Goal: Task Accomplishment & Management: Manage account settings

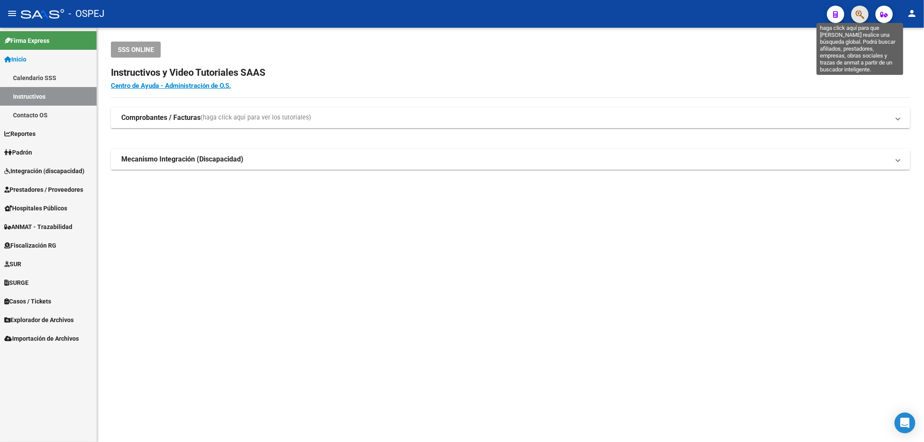
click at [863, 11] on icon "button" at bounding box center [859, 15] width 9 height 10
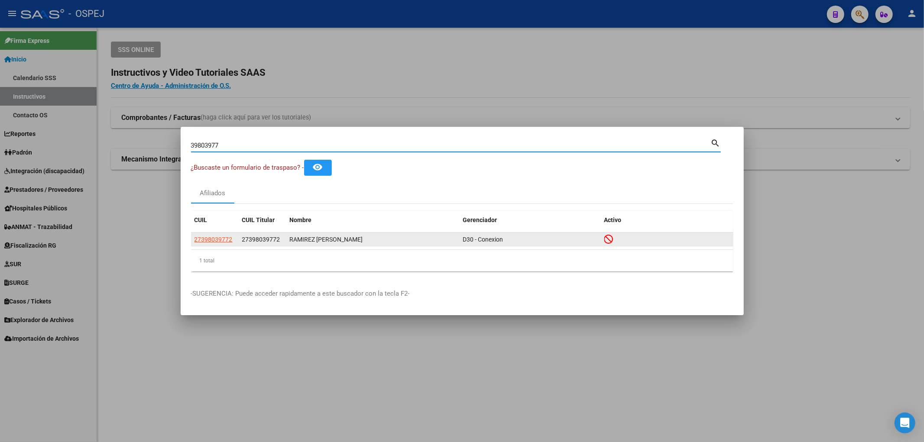
click at [191, 241] on datatable-body-cell "27398039772" at bounding box center [215, 239] width 48 height 13
click at [193, 241] on datatable-body-cell "27398039772" at bounding box center [215, 239] width 48 height 13
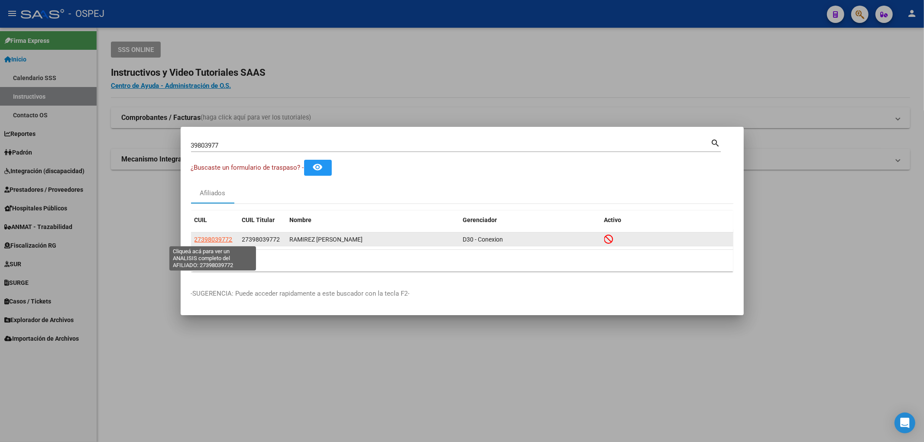
click at [201, 239] on span "27398039772" at bounding box center [213, 239] width 38 height 7
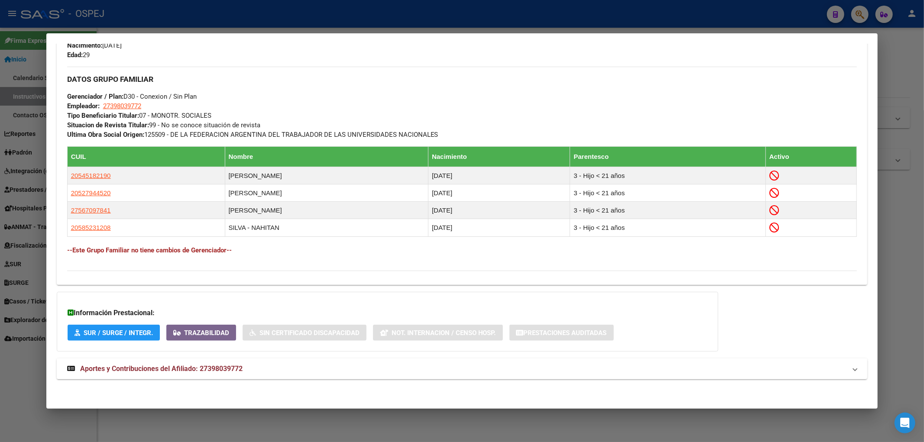
click at [250, 367] on mat-panel-title "Aportes y Contribuciones del Afiliado: 27398039772" at bounding box center [456, 369] width 779 height 10
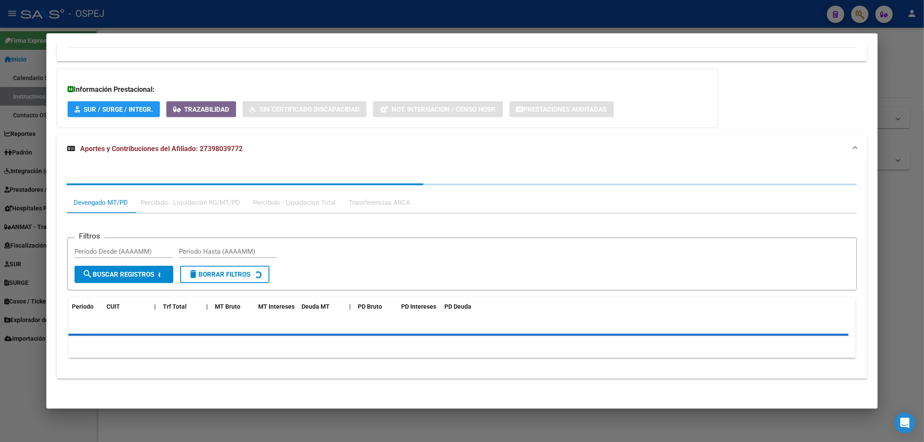
scroll to position [801, 0]
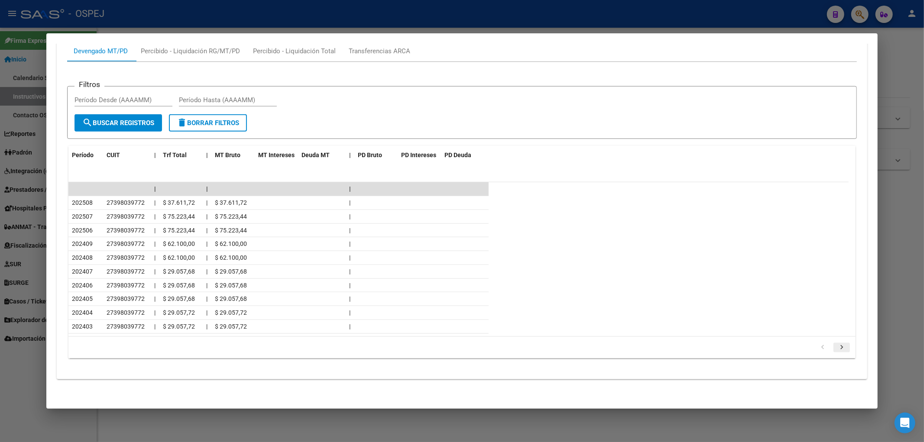
click at [839, 347] on icon "go to next page" at bounding box center [841, 348] width 11 height 10
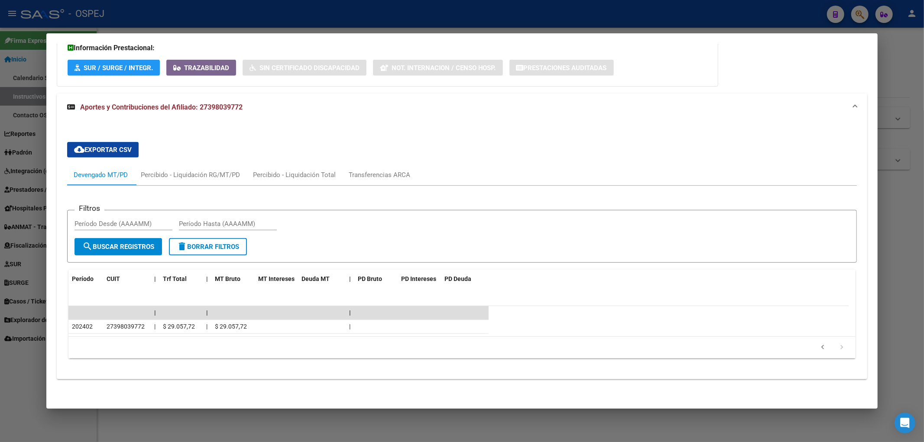
scroll to position [677, 0]
click at [817, 351] on icon "go to previous page" at bounding box center [822, 348] width 11 height 10
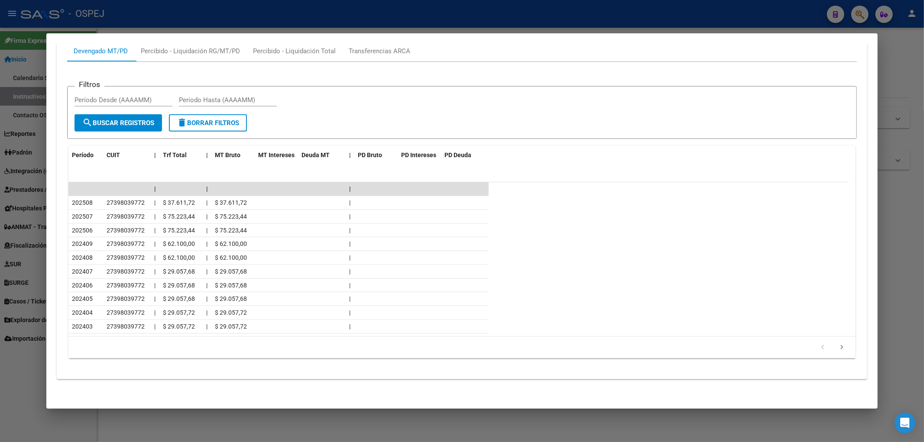
scroll to position [0, 0]
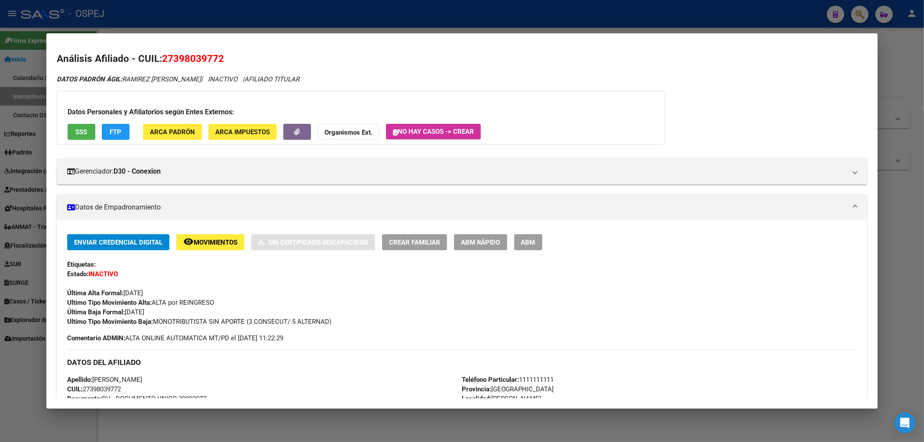
drag, startPoint x: 611, startPoint y: 219, endPoint x: 617, endPoint y: 189, distance: 30.3
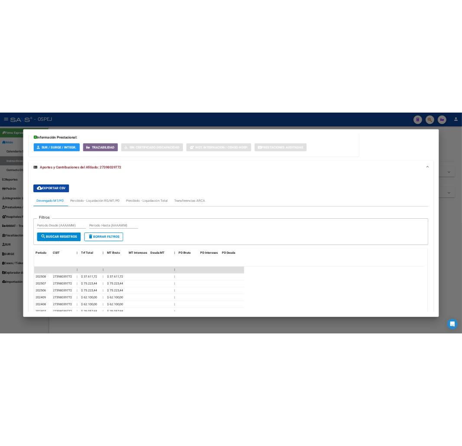
scroll to position [801, 0]
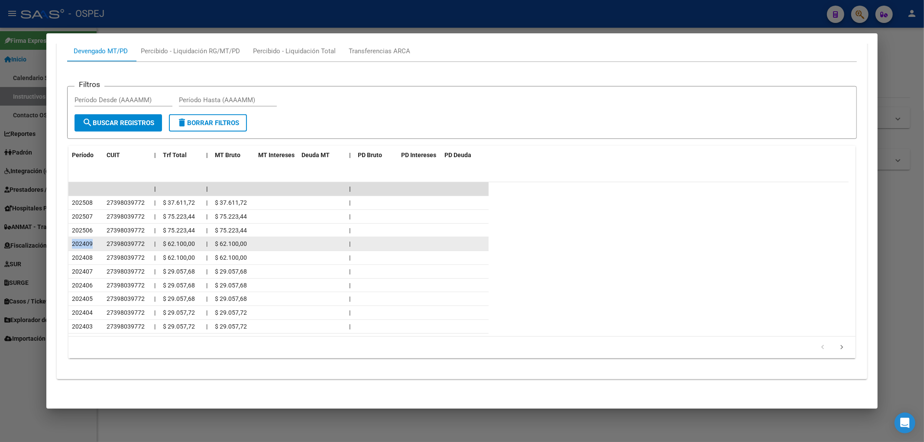
drag, startPoint x: 96, startPoint y: 240, endPoint x: 72, endPoint y: 246, distance: 24.2
click at [72, 246] on div "202409" at bounding box center [86, 244] width 28 height 10
click at [74, 246] on span "202409" at bounding box center [82, 243] width 21 height 7
click at [90, 246] on span "202409" at bounding box center [82, 243] width 21 height 7
drag, startPoint x: 93, startPoint y: 246, endPoint x: 72, endPoint y: 245, distance: 20.8
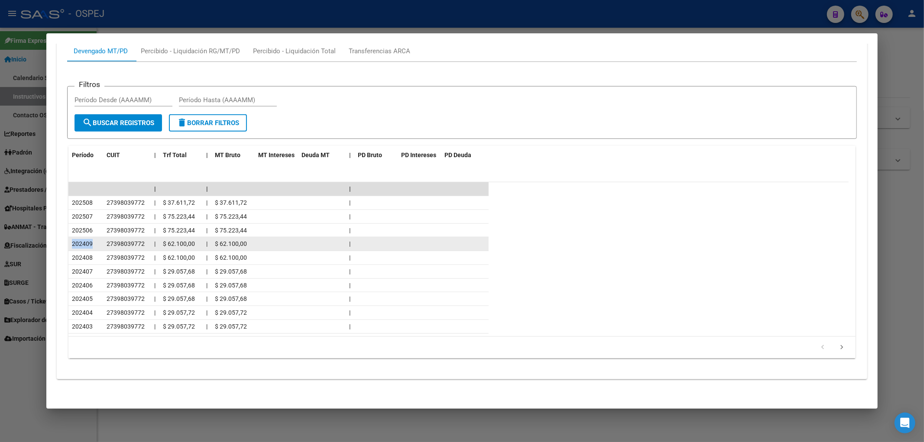
click at [72, 245] on div "202409" at bounding box center [86, 244] width 28 height 10
drag, startPoint x: 71, startPoint y: 232, endPoint x: 272, endPoint y: 249, distance: 200.8
click at [170, 236] on div "202506 27398039772 | $ 75.223,44 | $ 75.223,44 |" at bounding box center [278, 231] width 420 height 14
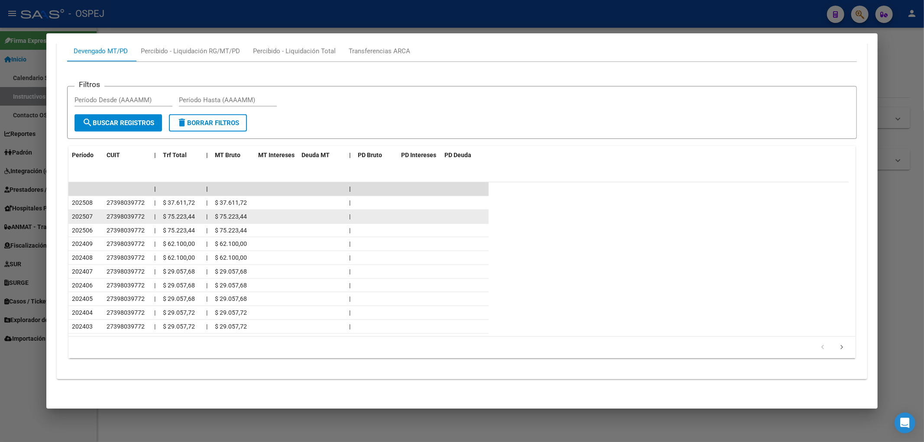
drag, startPoint x: 358, startPoint y: 211, endPoint x: 441, endPoint y: 146, distance: 105.2
click at [358, 211] on datatable-body-cell at bounding box center [375, 216] width 43 height 13
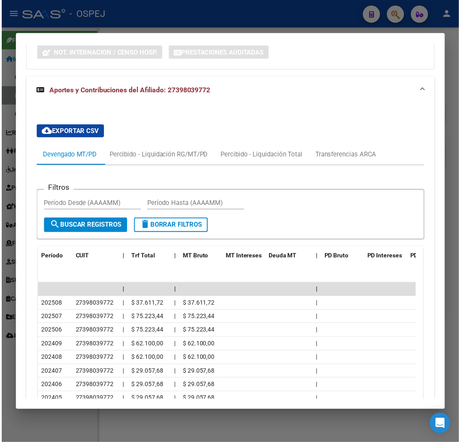
scroll to position [917, 0]
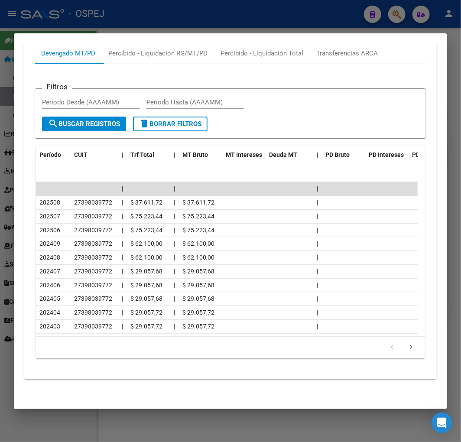
click at [235, 6] on div at bounding box center [230, 221] width 461 height 442
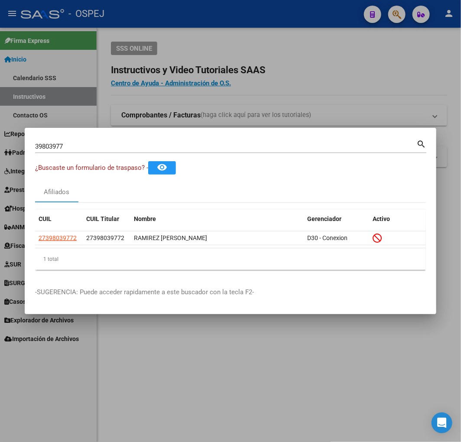
click at [142, 141] on div "39803977 Buscar (apellido, dni, cuil, nro traspaso, cuit, obra social)" at bounding box center [225, 146] width 381 height 13
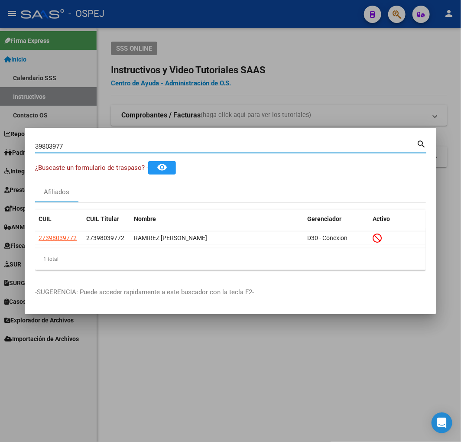
click at [149, 144] on input "39803977" at bounding box center [225, 146] width 381 height 8
paste input "5218556"
click at [149, 144] on input "35218556" at bounding box center [225, 146] width 381 height 8
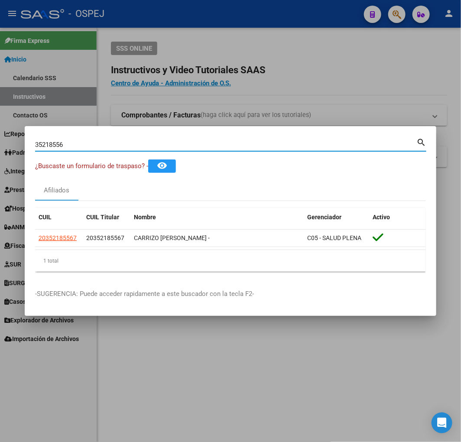
click at [106, 141] on input "35218556" at bounding box center [225, 145] width 381 height 8
click at [102, 142] on input "35218556" at bounding box center [225, 145] width 381 height 8
paste input "7699280"
type input "37699280"
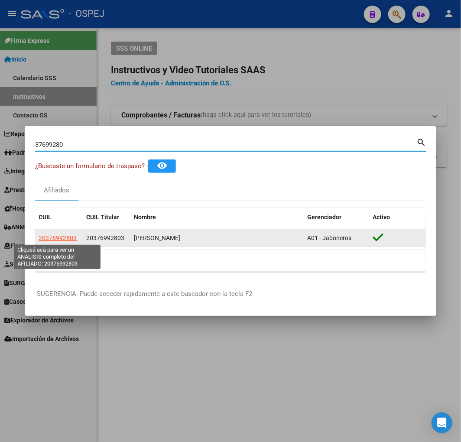
click at [50, 240] on span "20376992803" at bounding box center [58, 237] width 38 height 7
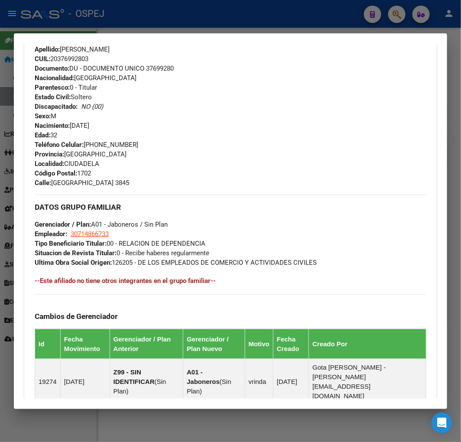
scroll to position [486, 0]
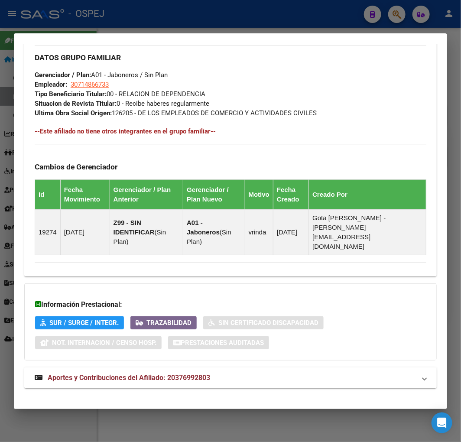
click at [145, 373] on span "Aportes y Contribuciones del Afiliado: 20376992803" at bounding box center [129, 377] width 162 height 8
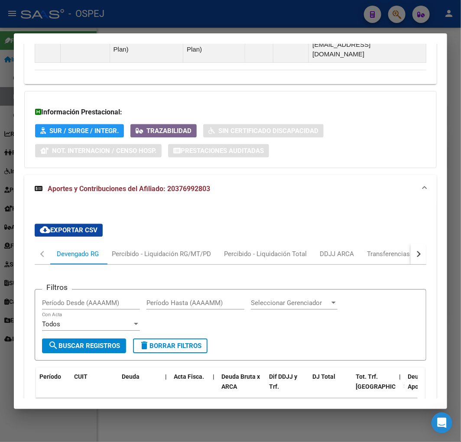
scroll to position [877, 0]
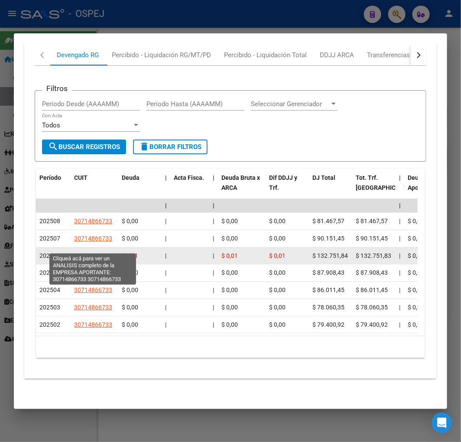
click at [85, 252] on span "30714866733" at bounding box center [93, 255] width 38 height 7
type textarea "30714866733"
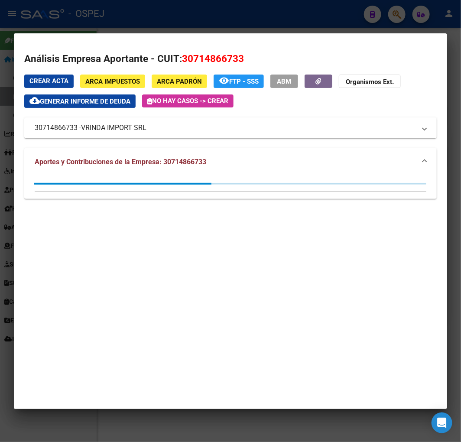
click at [106, 24] on div at bounding box center [230, 221] width 461 height 442
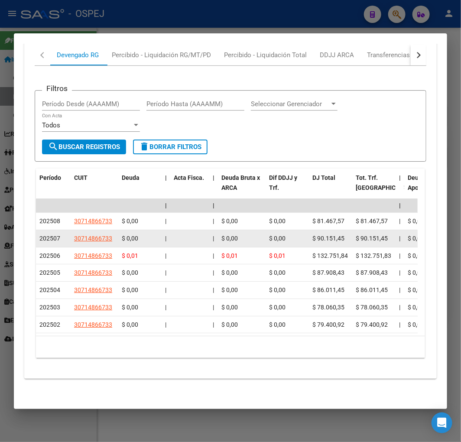
click at [104, 235] on span "30714866733" at bounding box center [93, 238] width 38 height 7
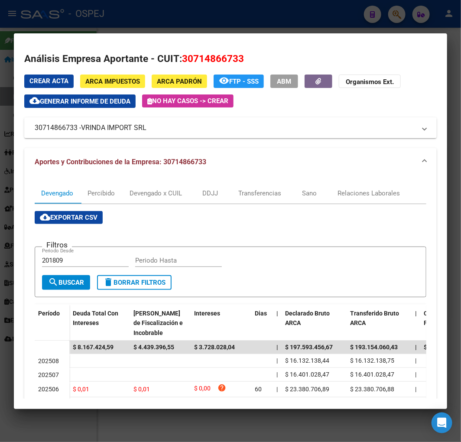
click at [126, 23] on div at bounding box center [230, 221] width 461 height 442
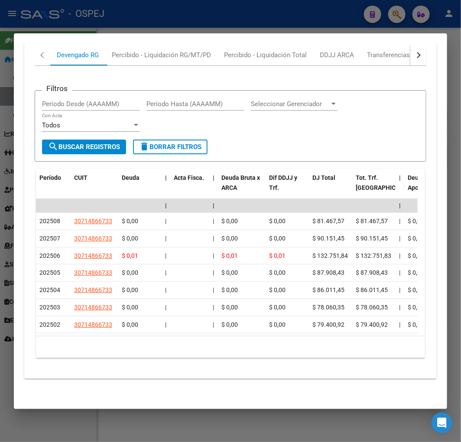
click at [106, 20] on div at bounding box center [230, 221] width 461 height 442
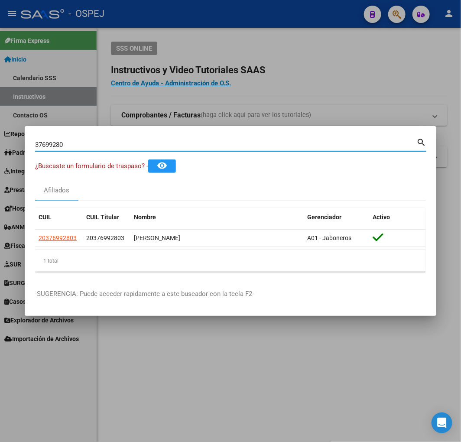
click at [90, 143] on input "37699280" at bounding box center [225, 145] width 381 height 8
paste input "4786152"
type input "47861520"
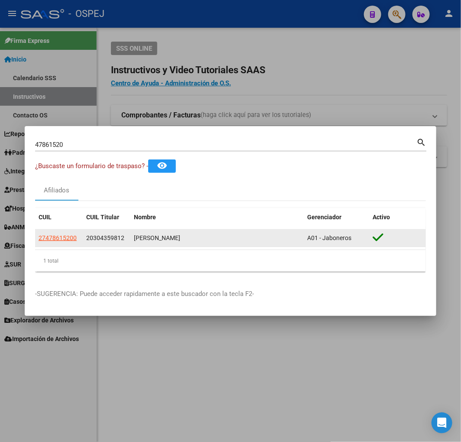
click at [55, 243] on datatable-body-cell "27478615200" at bounding box center [59, 238] width 48 height 17
click at [55, 242] on app-link-go-to "27478615200" at bounding box center [58, 238] width 38 height 10
click at [58, 229] on div "CUIL CUIL Titular Nombre Gerenciador Activo 27478615200 20304359812 ROMERO MILE…" at bounding box center [230, 240] width 391 height 64
click at [53, 236] on span "27478615200" at bounding box center [58, 237] width 38 height 7
type textarea "27478615200"
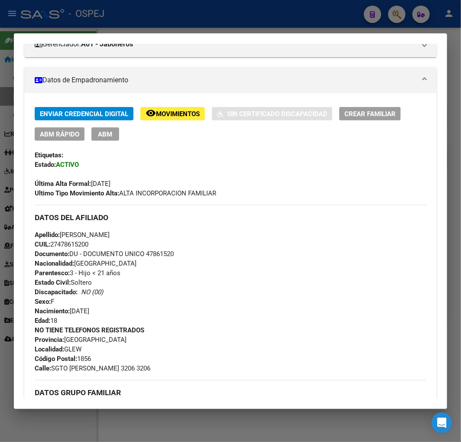
scroll to position [0, 0]
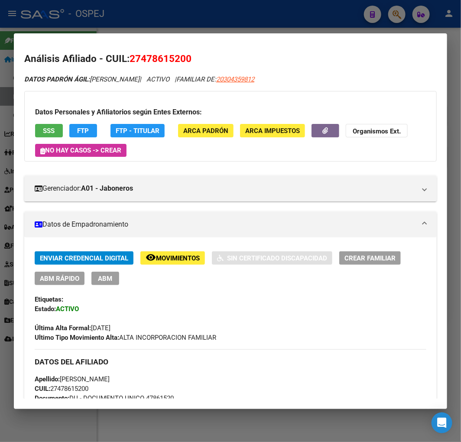
click at [171, 49] on mat-dialog-content "Análisis Afiliado - CUIL: 27478615200 DATOS PADRÓN ÁGIL: ROMERO MILENA SOFIA | …" at bounding box center [230, 221] width 433 height 355
click at [174, 52] on h2 "Análisis Afiliado - CUIL: 27478615200" at bounding box center [230, 59] width 412 height 15
copy span "27478615200"
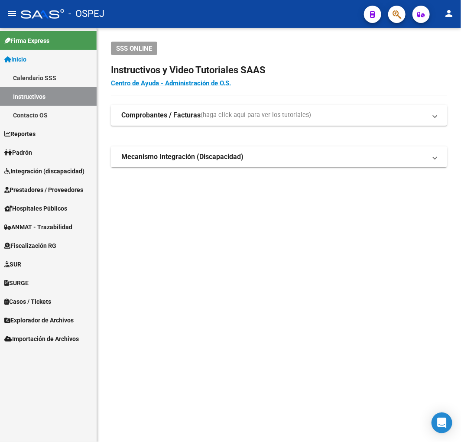
click at [401, 14] on icon "button" at bounding box center [396, 15] width 9 height 10
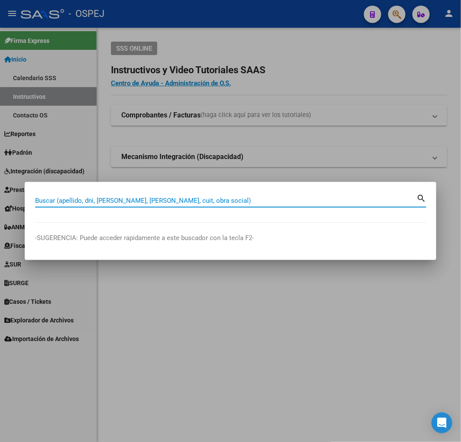
paste input "37252713"
type input "37252713"
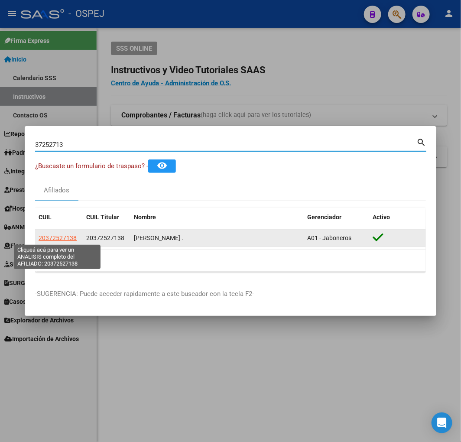
click at [55, 236] on span "20372527138" at bounding box center [58, 237] width 38 height 7
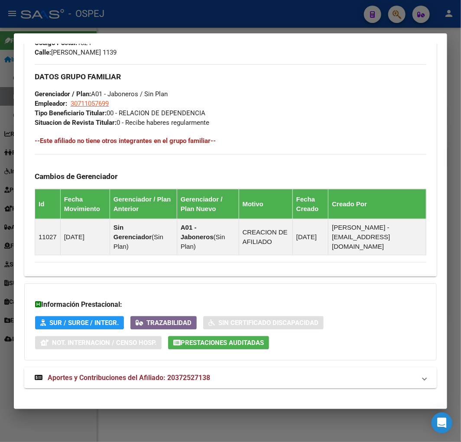
click at [201, 378] on mat-expansion-panel-header "Aportes y Contribuciones del Afiliado: 20372527138" at bounding box center [230, 377] width 412 height 21
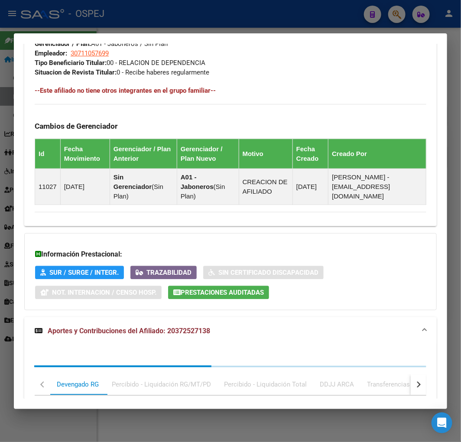
scroll to position [695, 0]
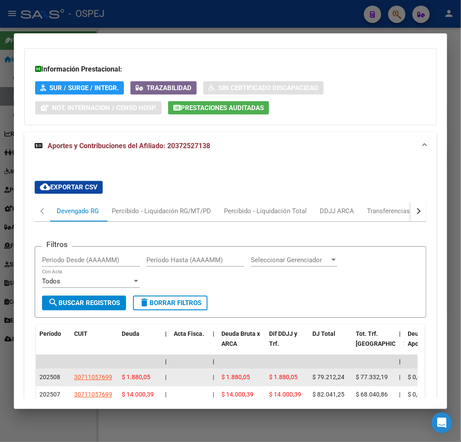
click at [102, 369] on datatable-body-cell "30711057699" at bounding box center [95, 377] width 48 height 17
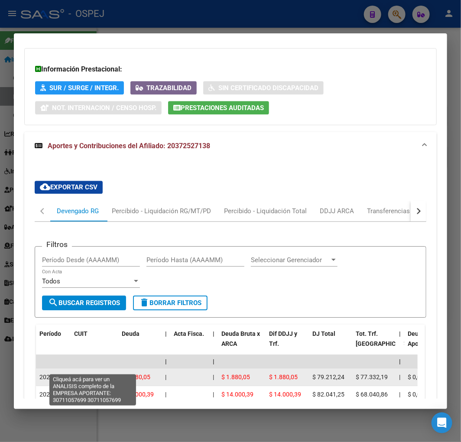
click at [102, 373] on span "30711057699" at bounding box center [93, 376] width 38 height 7
copy span "30711057"
type textarea "30711057699"
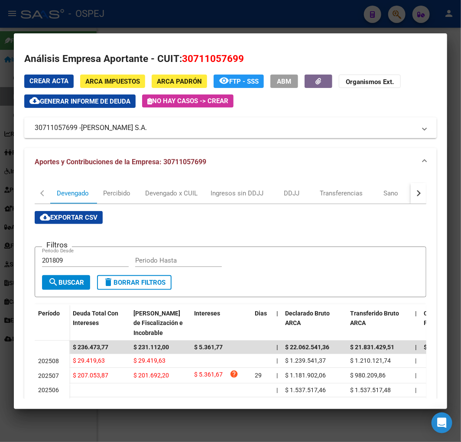
click at [182, 29] on div at bounding box center [230, 221] width 461 height 442
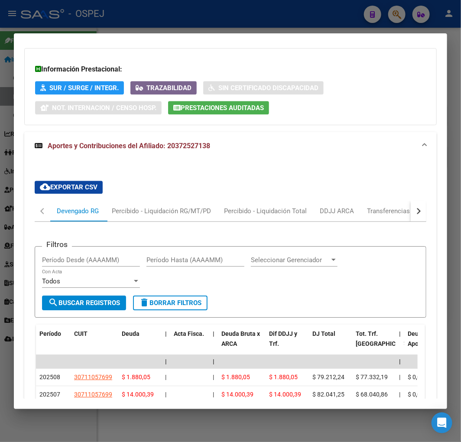
click at [182, 19] on div at bounding box center [230, 221] width 461 height 442
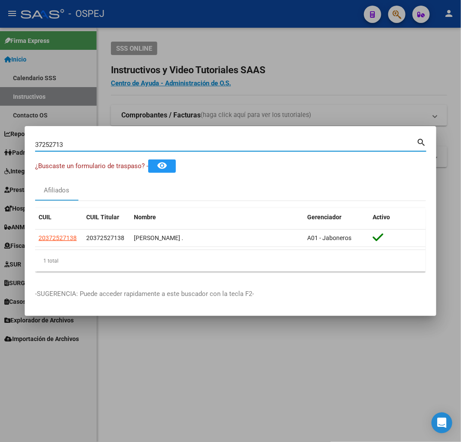
click at [120, 146] on input "37252713" at bounding box center [225, 145] width 381 height 8
paste input "4531469"
type input "45314693"
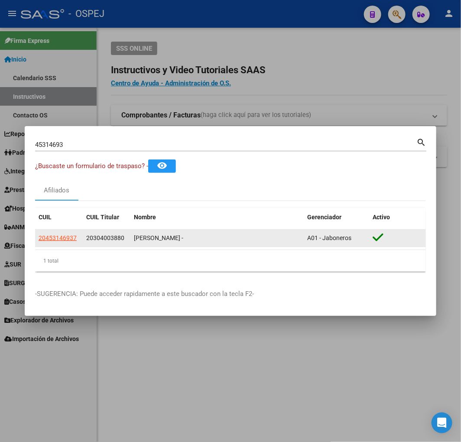
click at [53, 242] on app-link-go-to "20453146937" at bounding box center [58, 238] width 38 height 10
click at [52, 238] on span "20453146937" at bounding box center [58, 237] width 38 height 7
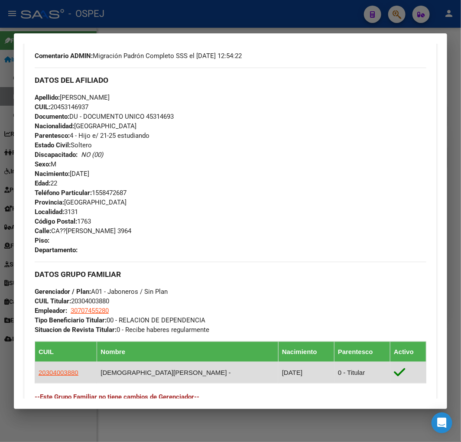
scroll to position [474, 0]
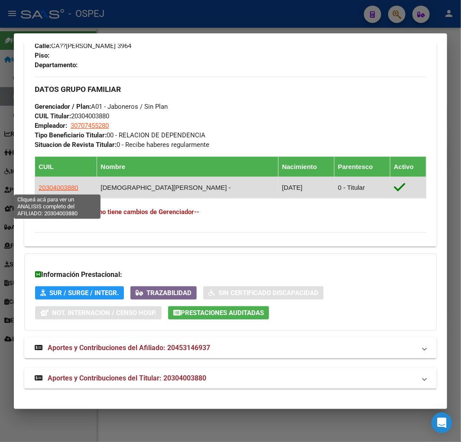
click at [52, 190] on span "20304003880" at bounding box center [59, 187] width 40 height 7
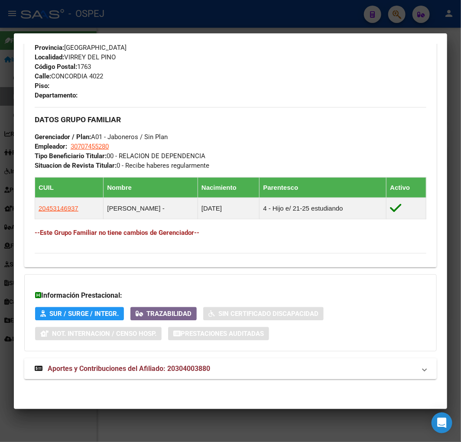
click at [191, 369] on span "Aportes y Contribuciones del Afiliado: 20304003880" at bounding box center [129, 368] width 162 height 8
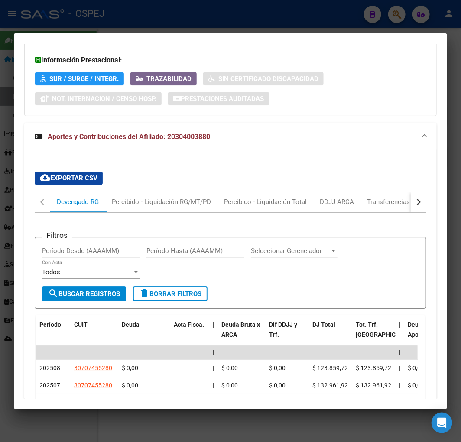
scroll to position [880, 0]
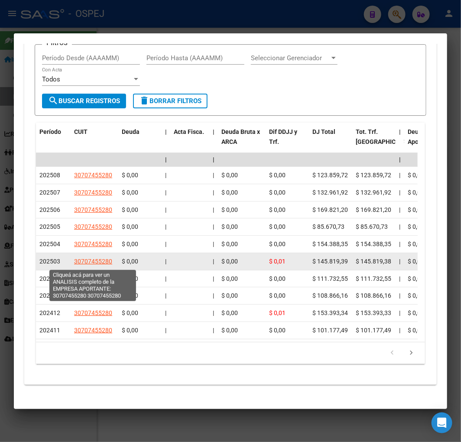
click at [92, 260] on span "30707455280" at bounding box center [93, 261] width 38 height 7
type textarea "30707455280"
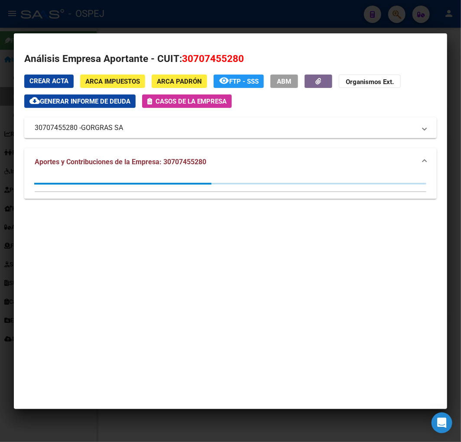
click at [167, 25] on div at bounding box center [230, 221] width 461 height 442
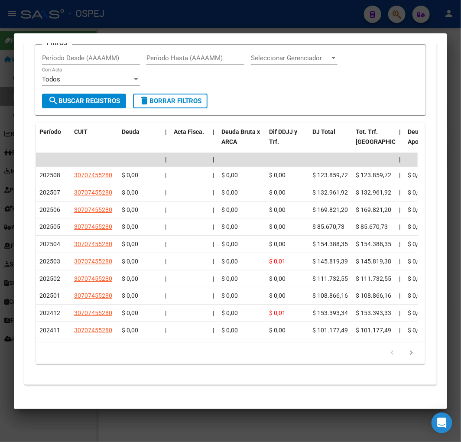
click at [192, 24] on div at bounding box center [230, 221] width 461 height 442
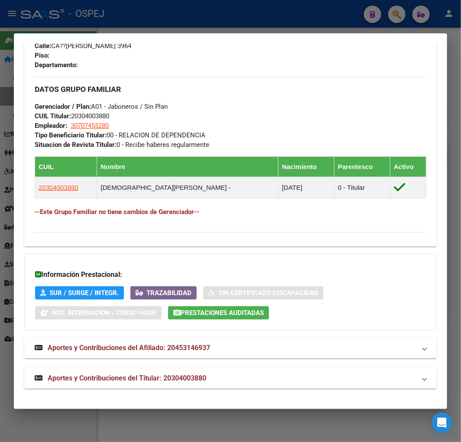
click at [140, 9] on div at bounding box center [230, 221] width 461 height 442
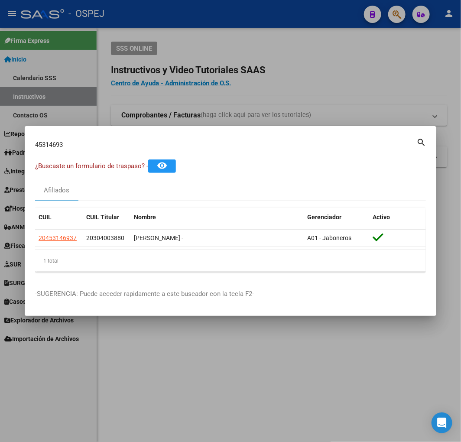
click at [119, 141] on input "45314693" at bounding box center [225, 145] width 381 height 8
type input "43508637"
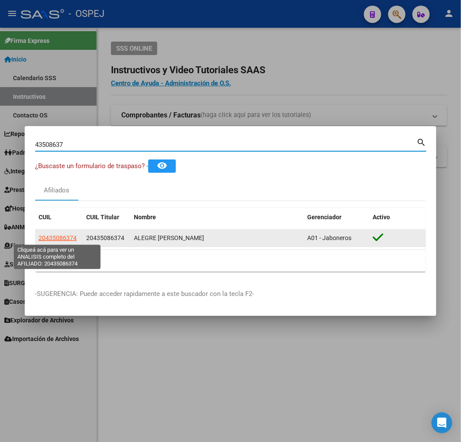
click at [59, 235] on span "20435086374" at bounding box center [58, 237] width 38 height 7
type textarea "20435086374"
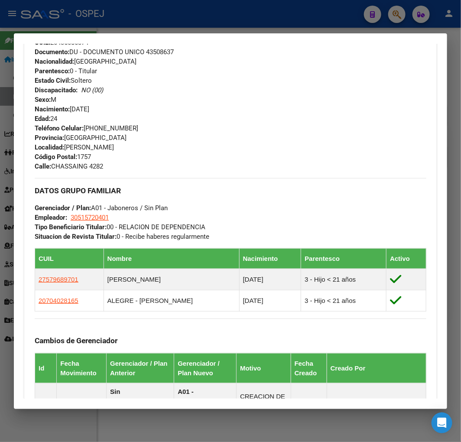
scroll to position [0, 0]
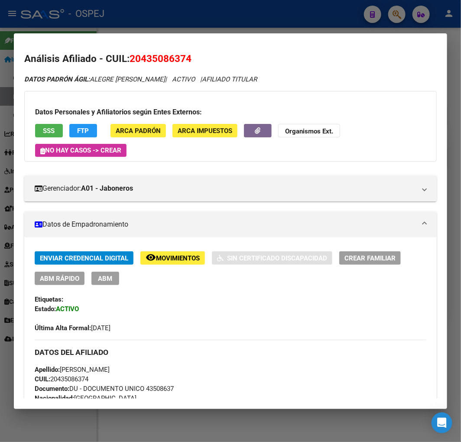
drag, startPoint x: 179, startPoint y: 72, endPoint x: 156, endPoint y: 53, distance: 29.8
click at [156, 53] on span "20435086374" at bounding box center [160, 58] width 62 height 11
copy span "20435086374"
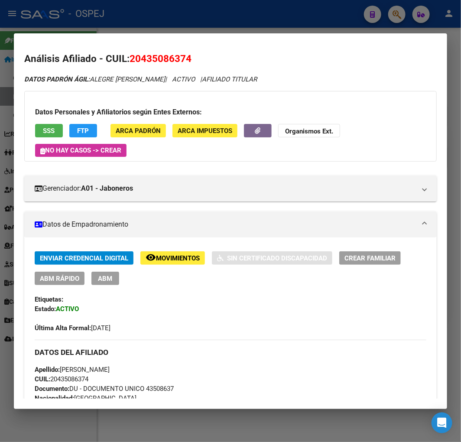
click at [326, 126] on div "Datos Personales y Afiliatorios según Entes Externos: SSS FTP ARCA Padrón ARCA …" at bounding box center [230, 126] width 412 height 71
click at [327, 130] on strong "Organismos Ext." at bounding box center [309, 131] width 48 height 8
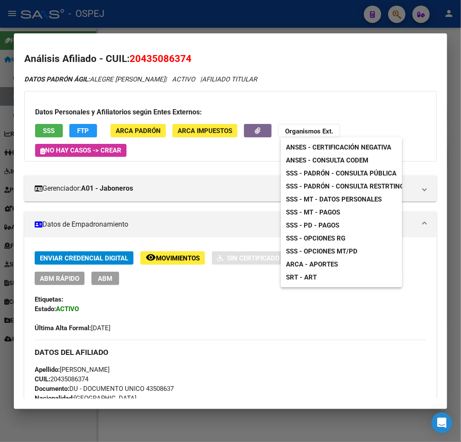
click at [326, 159] on span "ANSES - Consulta CODEM" at bounding box center [327, 160] width 82 height 8
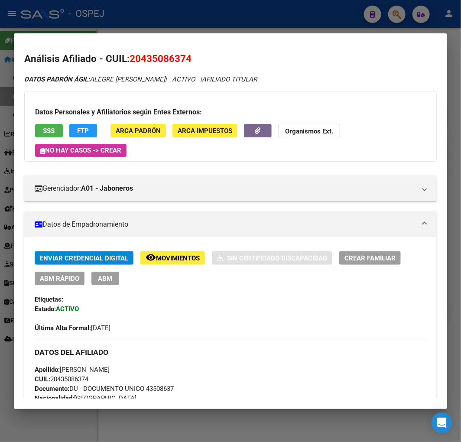
click at [87, 136] on button "FTP" at bounding box center [83, 130] width 28 height 13
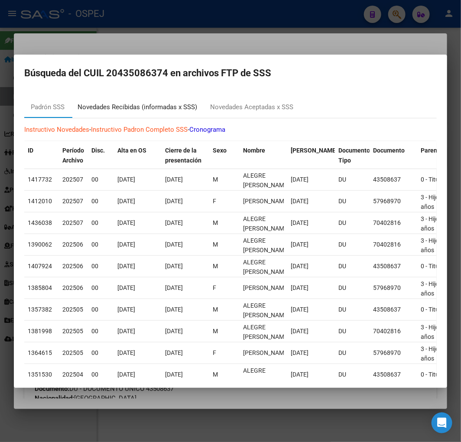
click at [158, 106] on div "Novedades Recibidas (informadas x SSS)" at bounding box center [138, 107] width 120 height 10
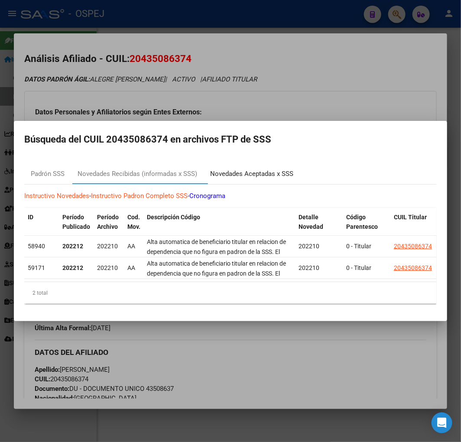
click at [245, 169] on div "Novedades Aceptadas x SSS" at bounding box center [251, 174] width 83 height 10
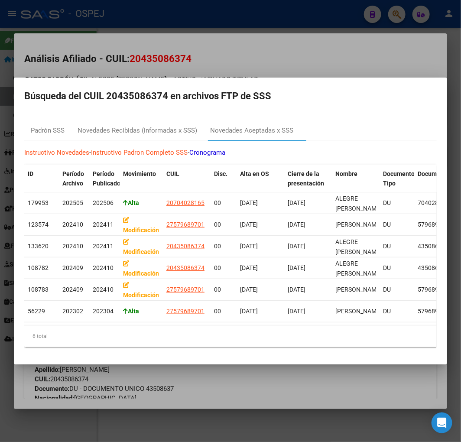
click at [258, 78] on mat-dialog-container "Búsqueda del CUIL 20435086374 en archivos FTP de SSS Padrón SSS Novedades Recib…" at bounding box center [230, 221] width 433 height 287
click at [272, 78] on mat-dialog-container "Búsqueda del CUIL 20435086374 en archivos FTP de SSS Padrón SSS Novedades Recib…" at bounding box center [230, 221] width 433 height 287
click at [279, 55] on div at bounding box center [230, 221] width 461 height 442
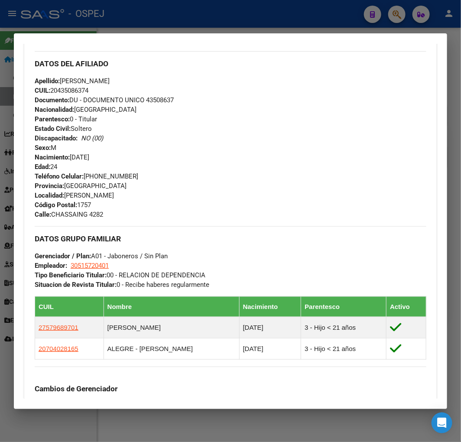
scroll to position [527, 0]
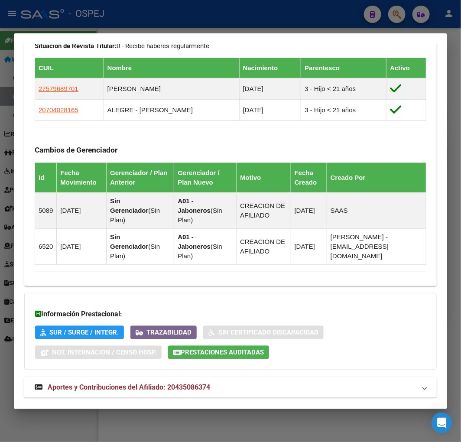
click at [310, 382] on mat-panel-title "Aportes y Contribuciones del Afiliado: 20435086374" at bounding box center [225, 387] width 381 height 10
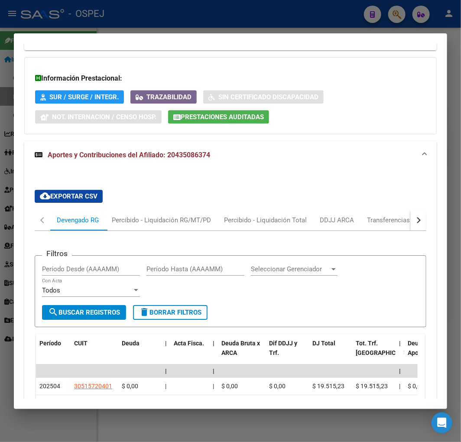
drag, startPoint x: 421, startPoint y: 203, endPoint x: 413, endPoint y: 201, distance: 7.9
click at [418, 203] on div "cloud_download Exportar CSV Devengado RG Percibido - Liquidación RG/MT/PD Perci…" at bounding box center [230, 386] width 412 height 406
click at [413, 210] on button "button" at bounding box center [419, 220] width 16 height 21
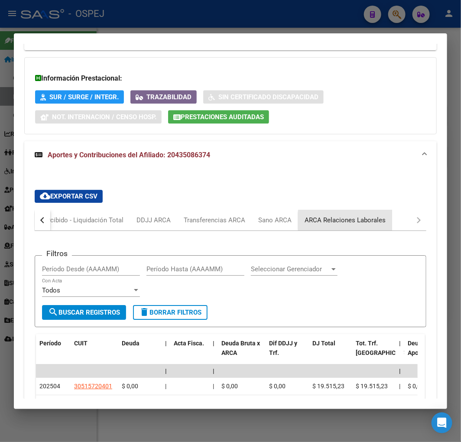
click at [384, 215] on div "ARCA Relaciones Laborales" at bounding box center [344, 220] width 81 height 10
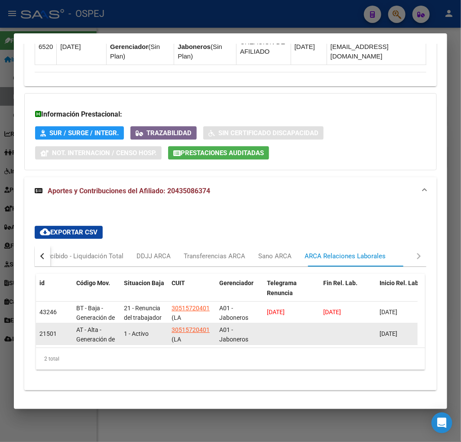
scroll to position [0, 0]
drag, startPoint x: 115, startPoint y: 291, endPoint x: 146, endPoint y: 305, distance: 34.7
click at [146, 305] on datatable-scroller "43246 BT - Baja - Generación de Clave 21 - Renuncia del trabajador / ART.240 - …" at bounding box center [226, 322] width 381 height 43
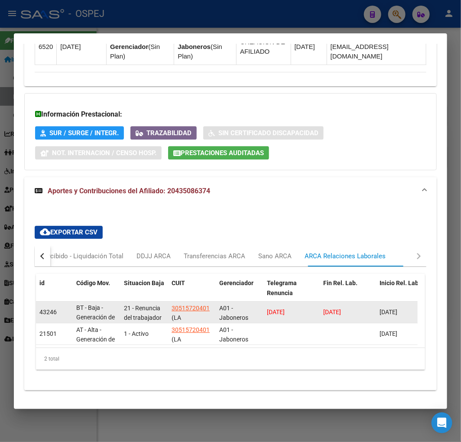
click at [146, 304] on datatable-body-cell "21 - Renuncia del trabajador / ART.240 - LCT / ART.64 Inc.a) L22248 y otras" at bounding box center [144, 311] width 48 height 21
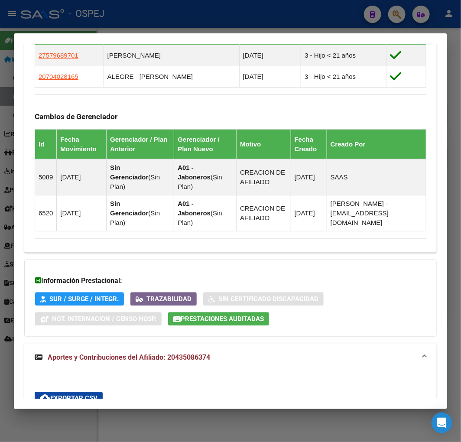
scroll to position [0, 0]
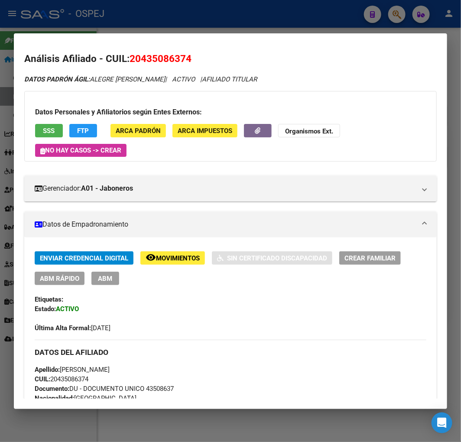
drag, startPoint x: 247, startPoint y: 336, endPoint x: 265, endPoint y: 156, distance: 180.6
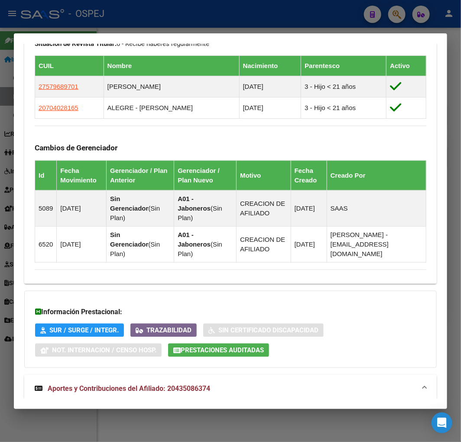
scroll to position [727, 0]
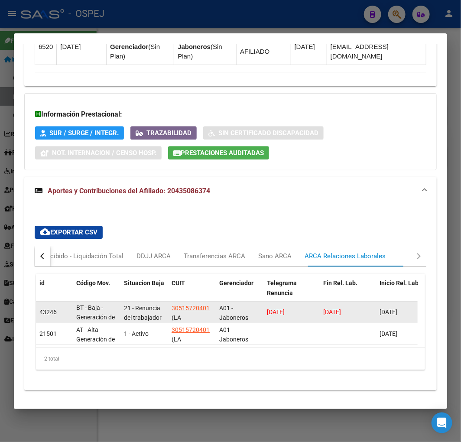
drag, startPoint x: 322, startPoint y: 294, endPoint x: 343, endPoint y: 293, distance: 20.8
click at [356, 301] on datatable-body-cell "[DATE]" at bounding box center [348, 311] width 56 height 21
copy span "[DATE]"
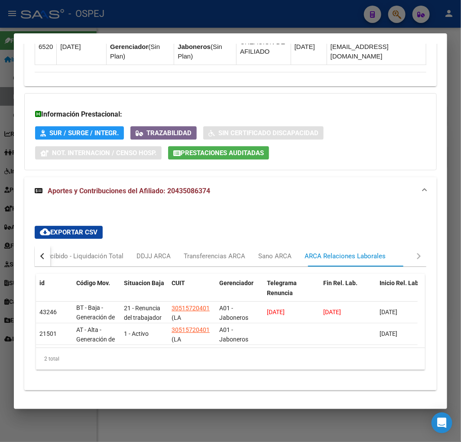
drag, startPoint x: 339, startPoint y: 369, endPoint x: 354, endPoint y: 251, distance: 118.3
drag, startPoint x: 325, startPoint y: 369, endPoint x: 317, endPoint y: 209, distance: 160.0
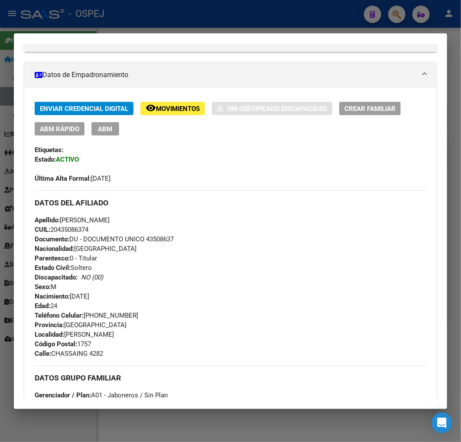
scroll to position [0, 0]
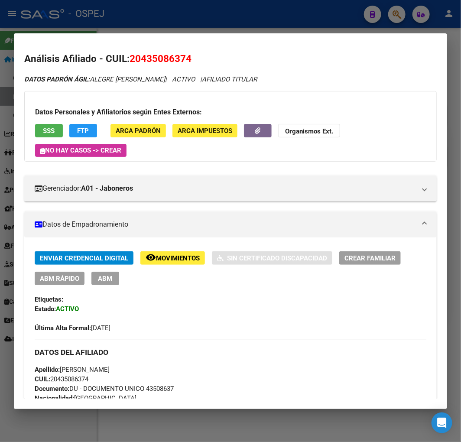
click at [68, 278] on span "ABM Rápido" at bounding box center [59, 279] width 39 height 8
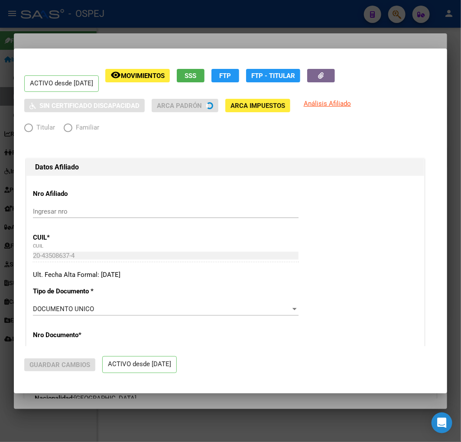
radio input "true"
type input "30-51572040-1"
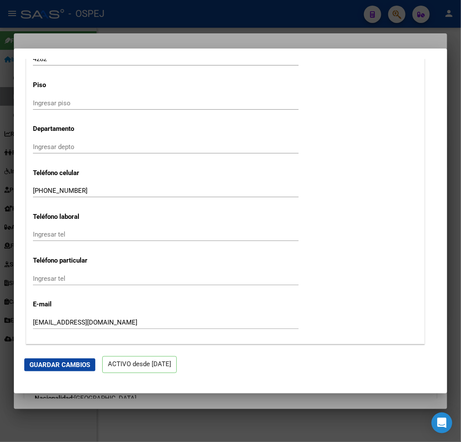
scroll to position [1251, 0]
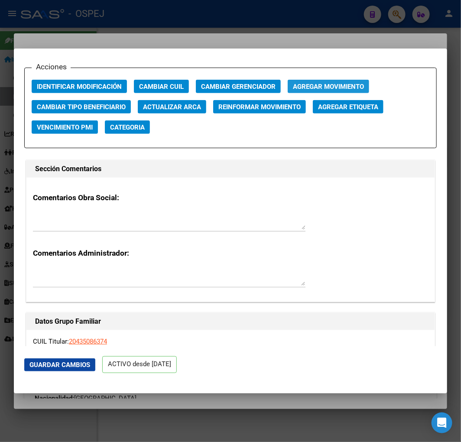
click at [348, 84] on span "Agregar Movimiento" at bounding box center [328, 87] width 71 height 8
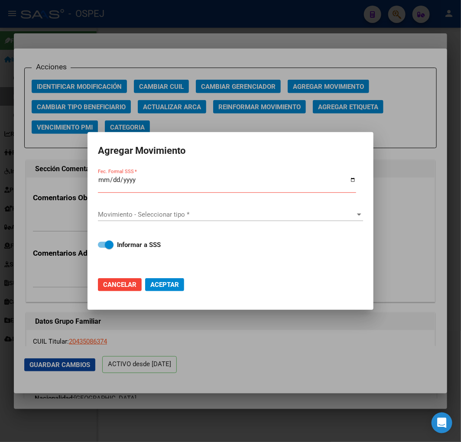
click at [110, 184] on input "Fec. Formal SSS *" at bounding box center [227, 183] width 258 height 14
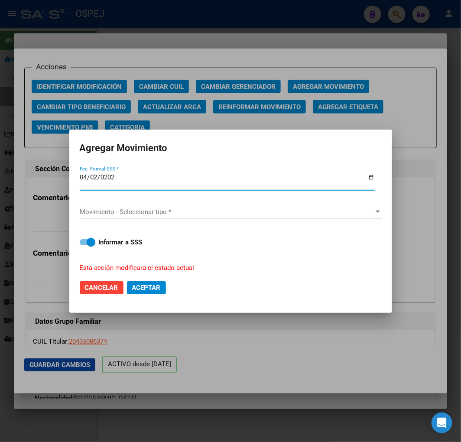
type input "[DATE]"
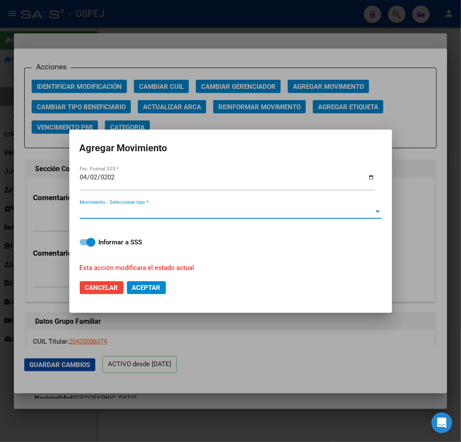
click at [166, 214] on span "Movimiento - Seleccionar tipo *" at bounding box center [227, 212] width 294 height 8
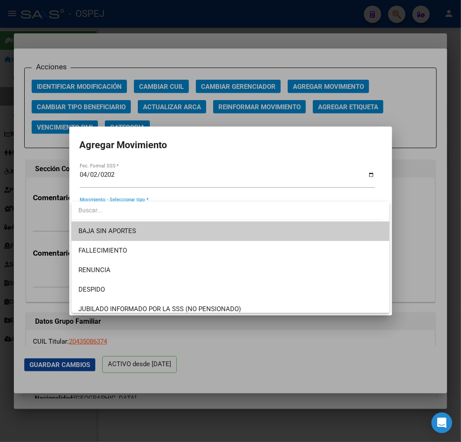
type input "a"
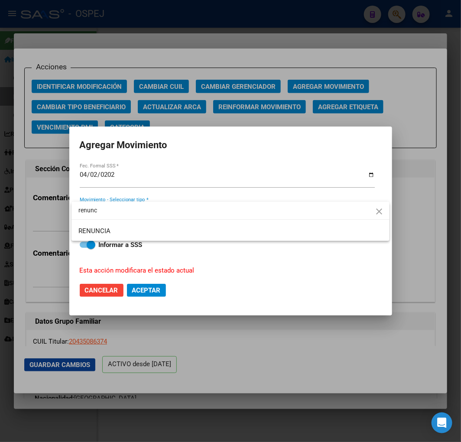
type input "renunc"
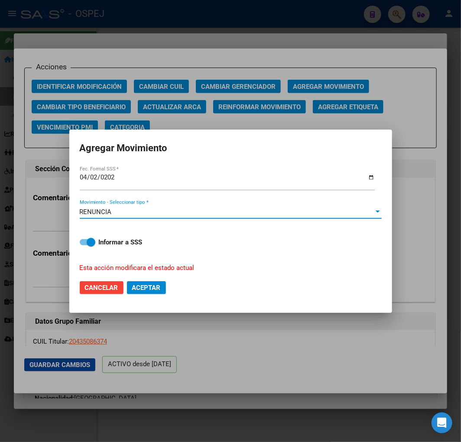
click at [143, 284] on span "Aceptar" at bounding box center [146, 288] width 29 height 8
checkbox input "false"
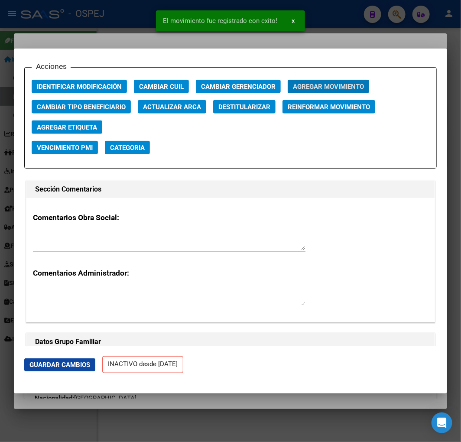
click at [90, 29] on div at bounding box center [230, 221] width 461 height 442
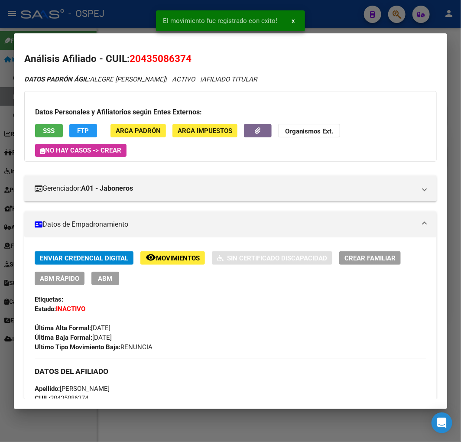
click at [91, 25] on div at bounding box center [230, 221] width 461 height 442
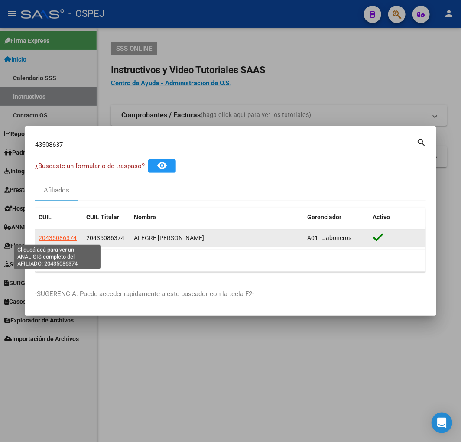
click at [67, 238] on span "20435086374" at bounding box center [58, 237] width 38 height 7
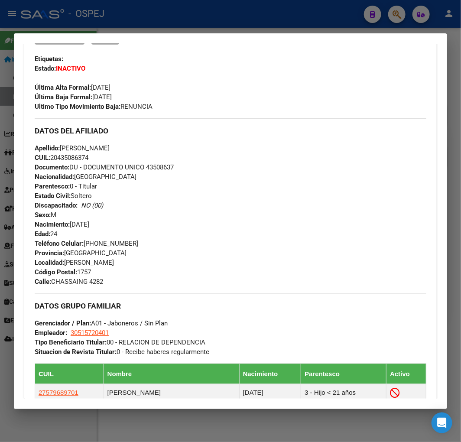
scroll to position [481, 0]
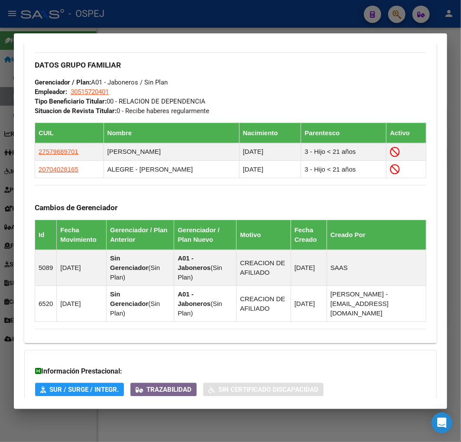
click at [58, 12] on div at bounding box center [230, 221] width 461 height 442
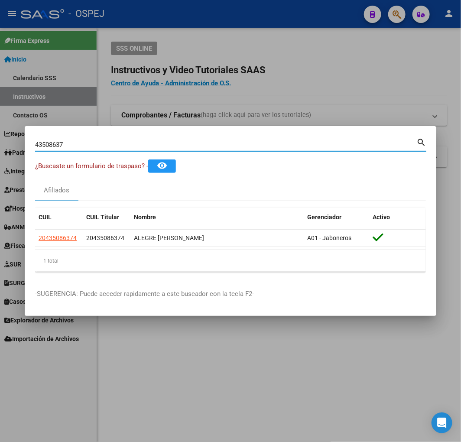
click at [59, 145] on input "43508637" at bounding box center [225, 145] width 381 height 8
paste input "28272956"
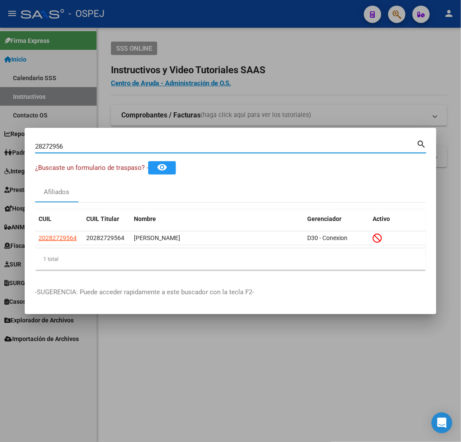
click at [54, 146] on input "28272956" at bounding box center [225, 146] width 381 height 8
paste input "834095"
type input "28834095"
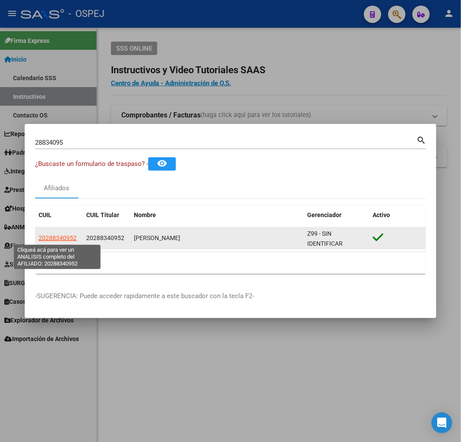
click at [45, 237] on span "20288340952" at bounding box center [58, 237] width 38 height 7
type textarea "20288340952"
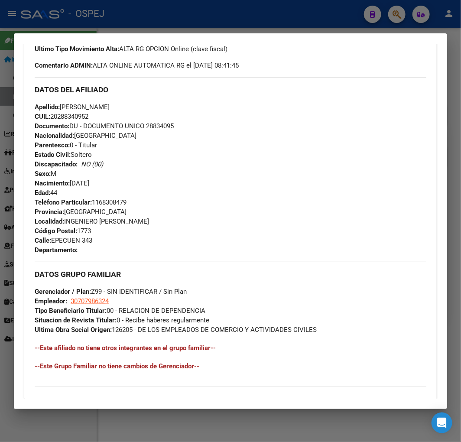
scroll to position [422, 0]
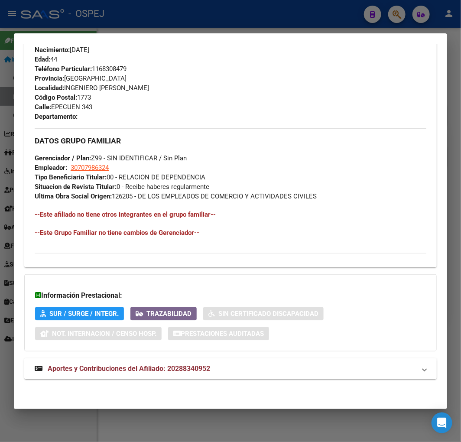
click at [183, 368] on span "Aportes y Contribuciones del Afiliado: 20288340952" at bounding box center [129, 368] width 162 height 8
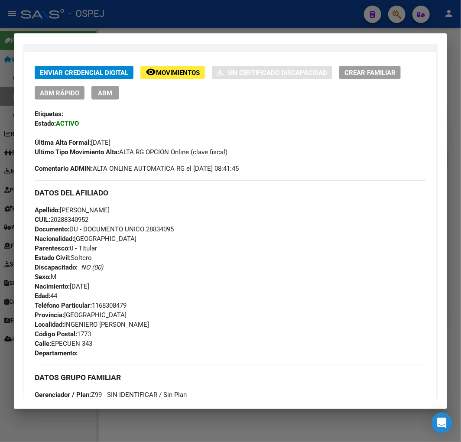
scroll to position [0, 0]
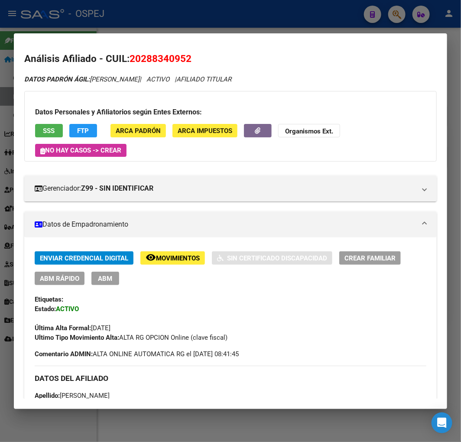
drag, startPoint x: 217, startPoint y: 354, endPoint x: 217, endPoint y: 119, distance: 235.1
click at [152, 57] on span "20288340952" at bounding box center [160, 58] width 62 height 11
copy span "20288340952"
drag, startPoint x: 254, startPoint y: 248, endPoint x: 250, endPoint y: 57, distance: 190.6
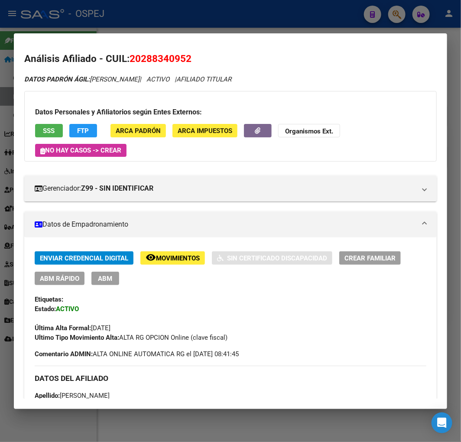
drag, startPoint x: 194, startPoint y: 72, endPoint x: 210, endPoint y: -23, distance: 96.8
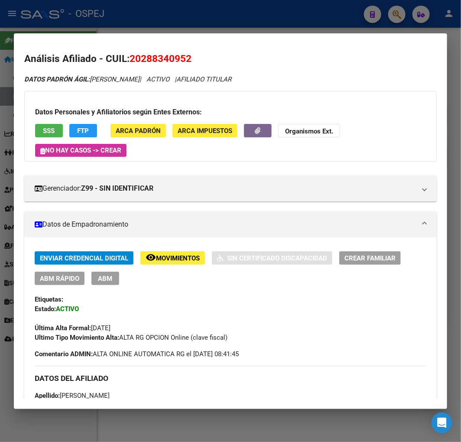
click at [176, 59] on span "20288340952" at bounding box center [160, 58] width 62 height 11
copy span "20288340952"
click at [127, 23] on div at bounding box center [230, 221] width 461 height 442
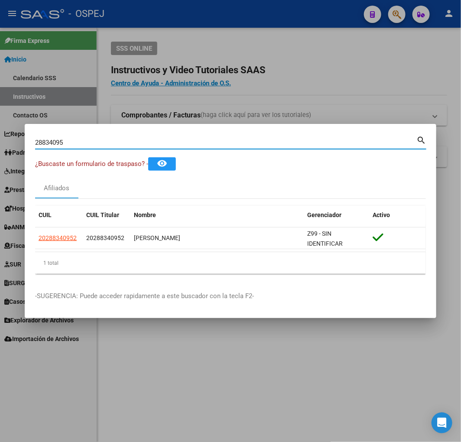
click at [110, 144] on input "28834095" at bounding box center [225, 143] width 381 height 8
paste input "36817766"
type input "36817766"
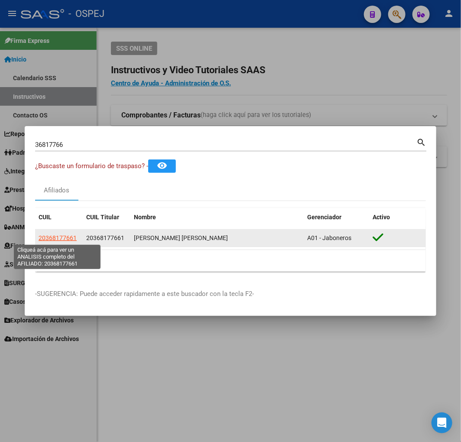
click at [54, 236] on span "20368177661" at bounding box center [58, 237] width 38 height 7
type textarea "20368177661"
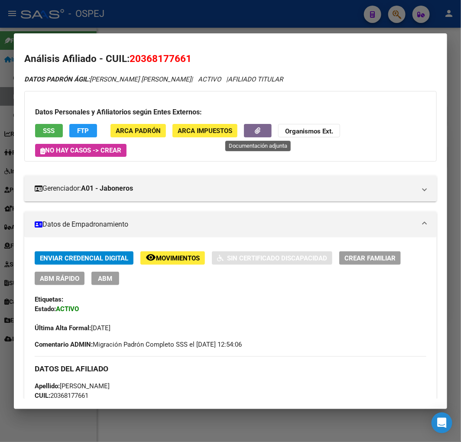
click at [266, 137] on button "button" at bounding box center [258, 130] width 28 height 13
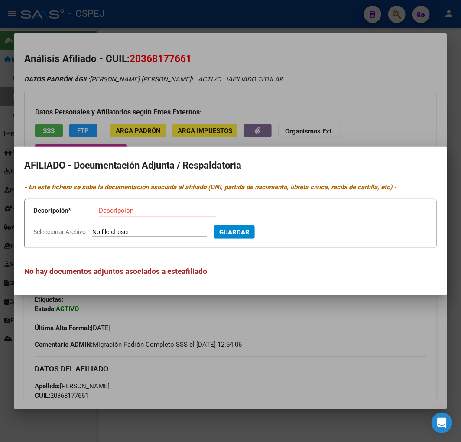
type input "C:\fakepath\WhatsApp Image [DATE] 11.03.38.jpeg"
type input "dni frente"
click at [261, 225] on button "Guardar" at bounding box center [281, 231] width 41 height 13
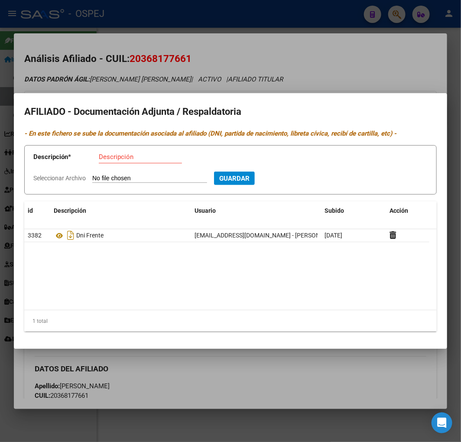
type input "C:\fakepath\WhatsApp Image [DATE] 11.03.37.jpeg"
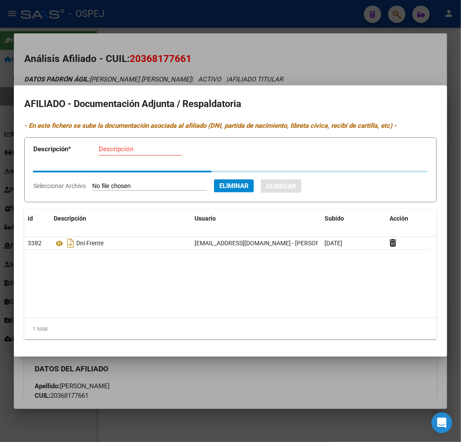
drag, startPoint x: 128, startPoint y: 159, endPoint x: 128, endPoint y: 149, distance: 9.5
click at [128, 156] on div "Descripción" at bounding box center [140, 152] width 83 height 21
click at [128, 149] on app-form-text-field "Descripción * Descripción" at bounding box center [127, 151] width 189 height 26
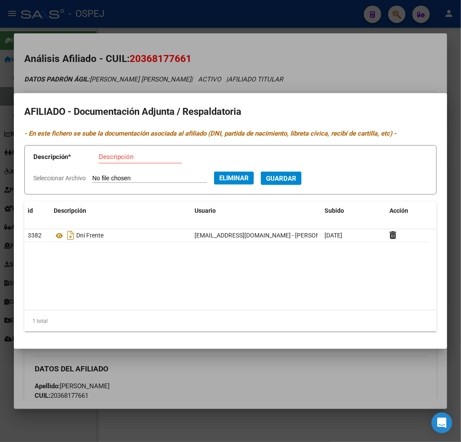
click at [146, 158] on div "Descripción" at bounding box center [140, 156] width 83 height 13
click at [146, 158] on input "Descripción" at bounding box center [140, 157] width 83 height 8
type input "dni dorso"
click at [261, 171] on button "Guardar" at bounding box center [281, 177] width 41 height 13
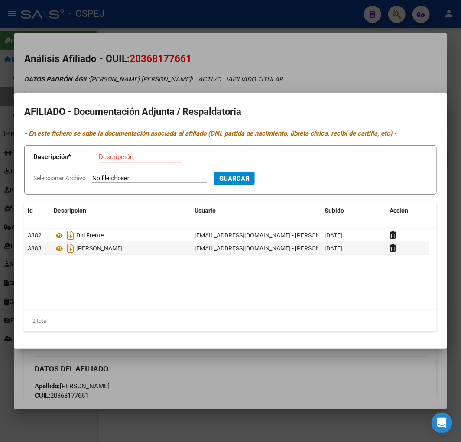
drag, startPoint x: 104, startPoint y: 19, endPoint x: 112, endPoint y: 31, distance: 14.2
click at [104, 19] on div at bounding box center [230, 221] width 461 height 442
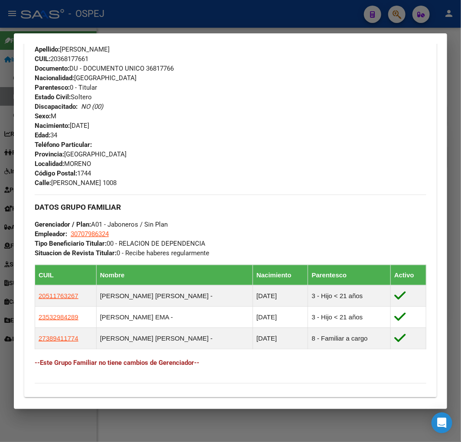
scroll to position [385, 0]
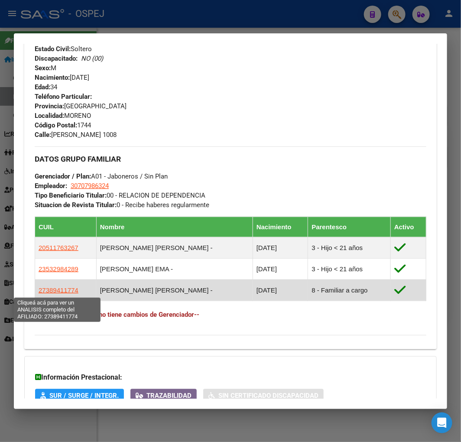
click at [61, 287] on span "27389411774" at bounding box center [59, 289] width 40 height 7
type textarea "27389411774"
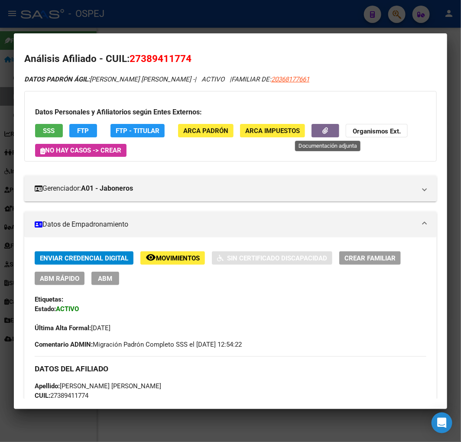
click at [335, 128] on button "button" at bounding box center [325, 130] width 28 height 13
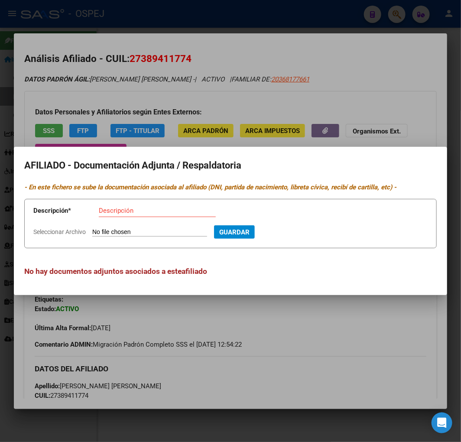
type input "C:\fakepath\WhatsApp Image [DATE] 11.05.23.jpeg"
type input "dni frente"
click at [261, 225] on button "Guardar" at bounding box center [281, 231] width 41 height 13
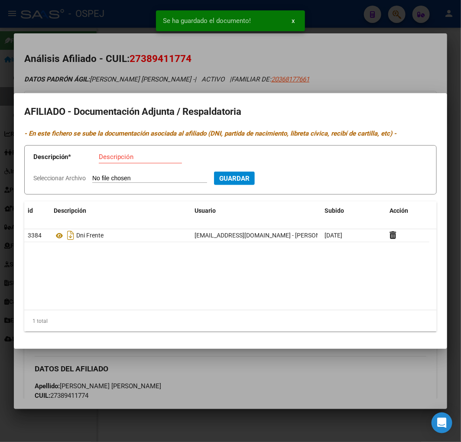
type input "C:\fakepath\WhatsApp Image [DATE] 11.05.24.jpeg"
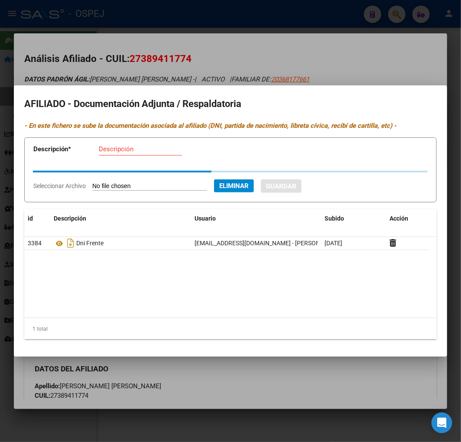
click at [133, 152] on div "Descripción" at bounding box center [140, 148] width 83 height 13
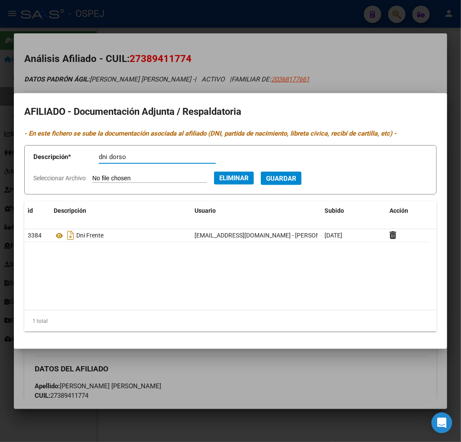
type input "dni dorso"
click at [261, 171] on button "Guardar" at bounding box center [281, 177] width 41 height 13
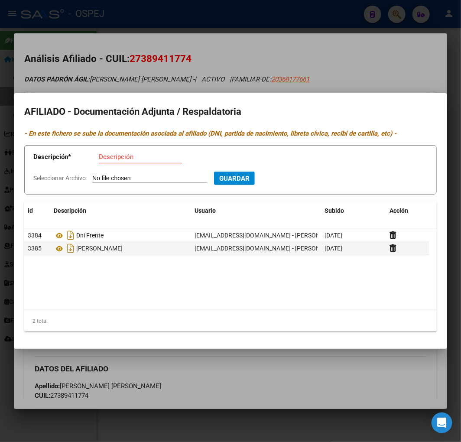
click at [137, 36] on div at bounding box center [230, 221] width 461 height 442
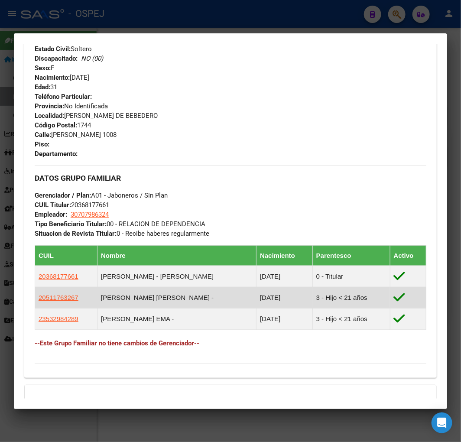
click at [71, 301] on app-link-go-to "20511763267" at bounding box center [59, 298] width 40 height 10
click at [68, 300] on span "20511763267" at bounding box center [59, 297] width 40 height 7
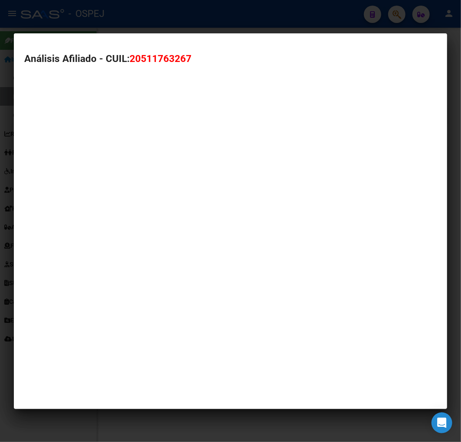
type textarea "20511763267"
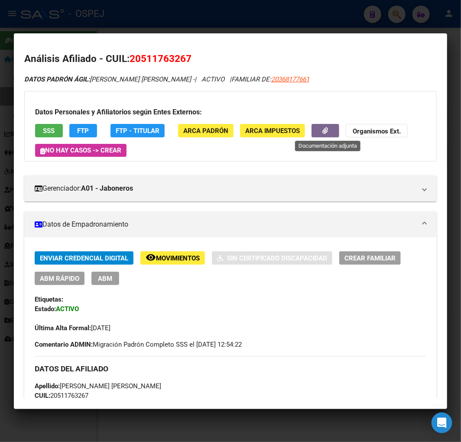
click at [326, 128] on button "button" at bounding box center [325, 130] width 28 height 13
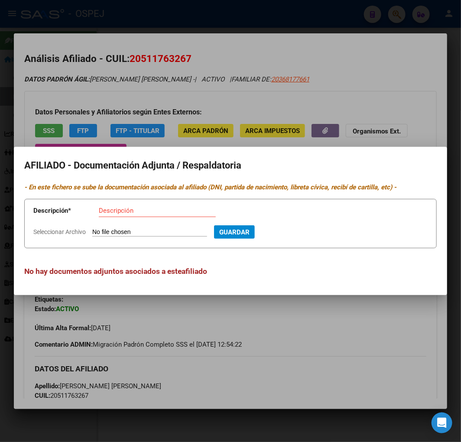
type input "C:\fakepath\WhatsApp Image [DATE] 11.06.15.jpeg"
type input "certificado de nacimiento"
click at [261, 225] on button "Guardar" at bounding box center [281, 231] width 41 height 13
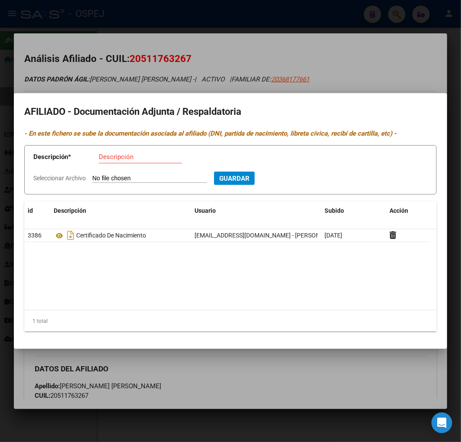
type input "C:\fakepath\WhatsApp Image [DATE] 11.06.16.jpeg"
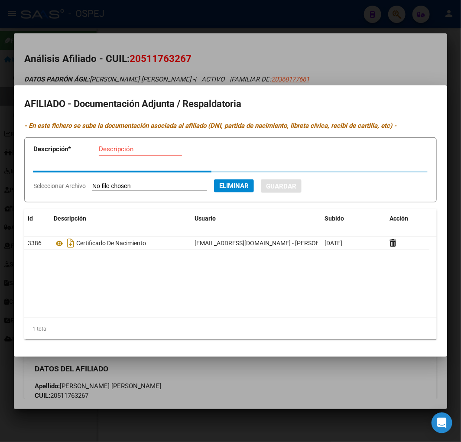
click at [140, 152] on input "Descripción" at bounding box center [140, 149] width 83 height 8
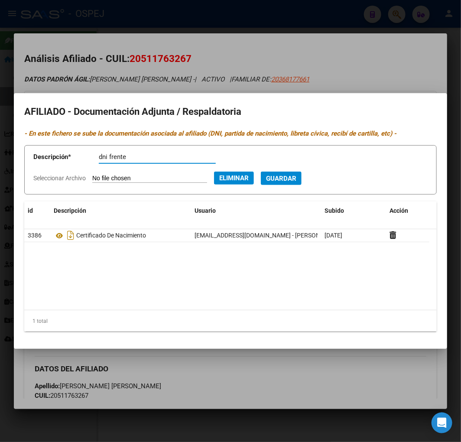
type input "dni frente"
click at [261, 171] on button "Guardar" at bounding box center [281, 177] width 41 height 13
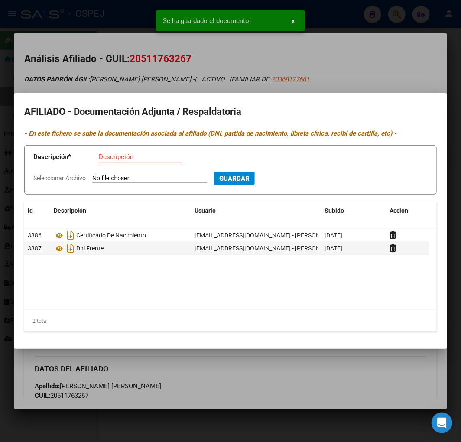
type input "C:\fakepath\WhatsApp Image [DATE] 11.06.16 (1).jpeg"
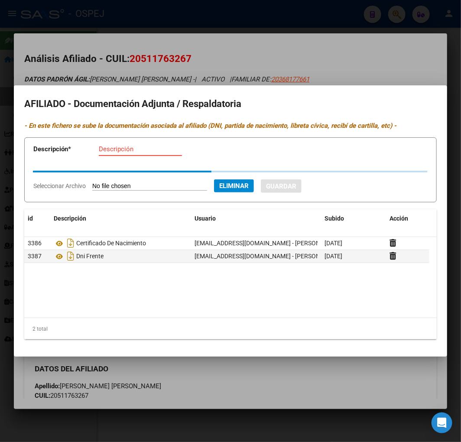
click at [147, 153] on input "Descripción" at bounding box center [140, 149] width 83 height 8
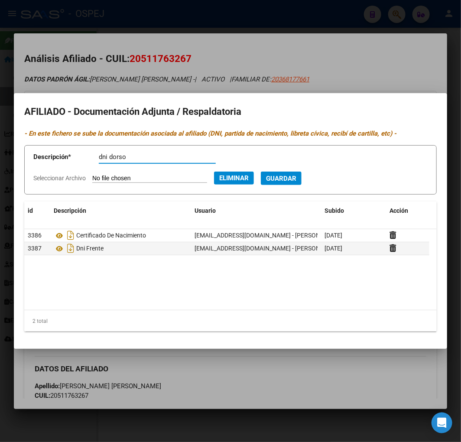
type input "dni dorso"
click at [296, 180] on span "Guardar" at bounding box center [281, 179] width 30 height 8
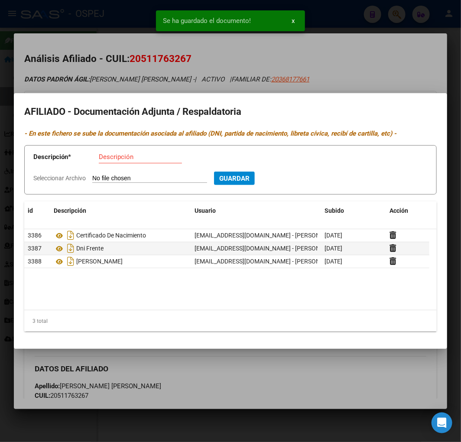
click at [124, 69] on div at bounding box center [230, 221] width 461 height 442
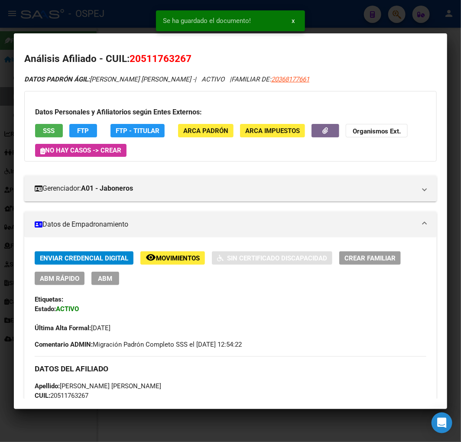
click at [122, 16] on div at bounding box center [230, 221] width 461 height 442
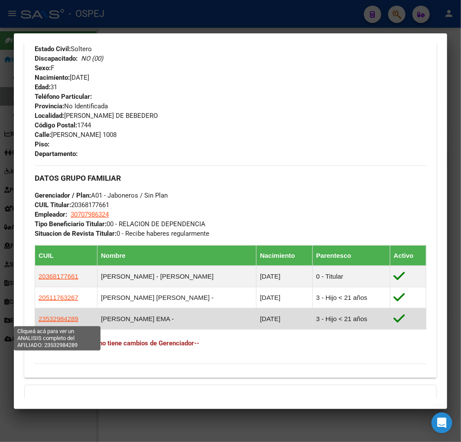
click at [64, 320] on span "23532984289" at bounding box center [59, 318] width 40 height 7
type textarea "23532984289"
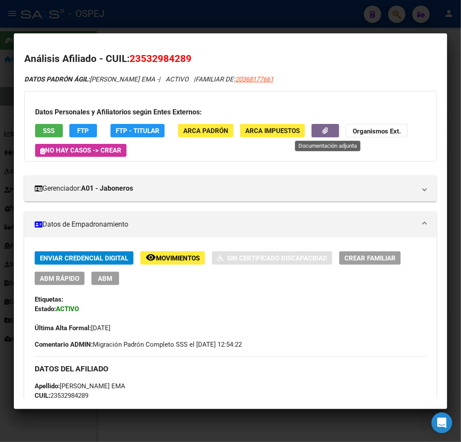
click at [328, 133] on icon "button" at bounding box center [326, 130] width 6 height 6
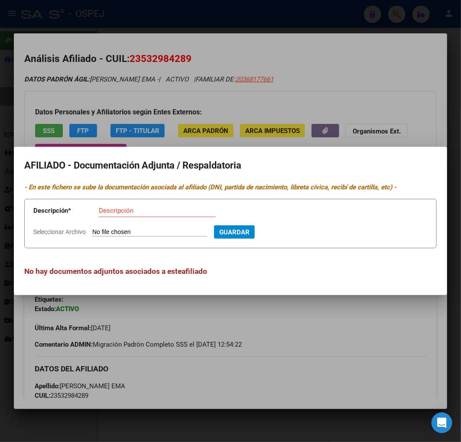
type input "C:\fakepath\WhatsApp Image [DATE] 11.07.13.jpeg"
type input "certificado de nacimiento"
click at [261, 225] on button "Guardar" at bounding box center [281, 231] width 41 height 13
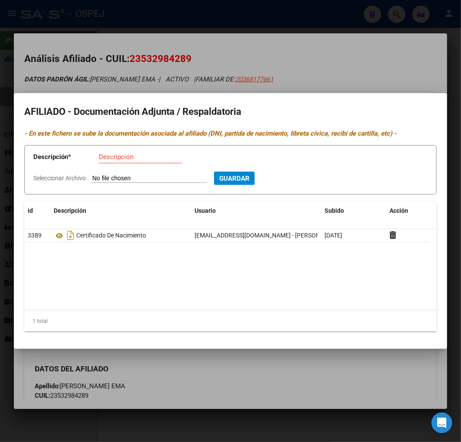
type input "C:\fakepath\WhatsApp Image [DATE] 11.07.14.jpeg"
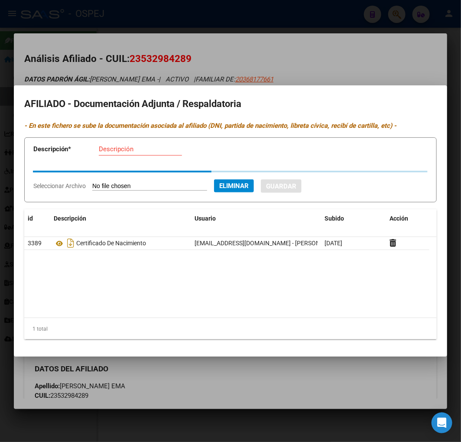
click at [139, 149] on input "Descripción" at bounding box center [140, 149] width 83 height 8
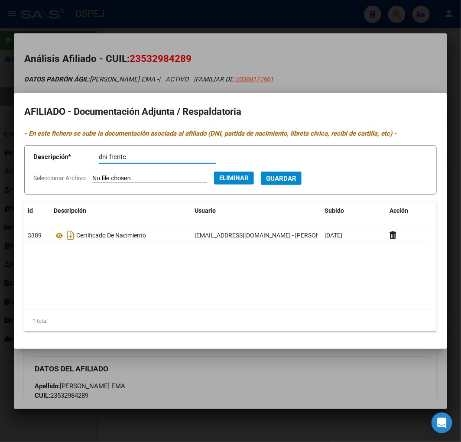
type input "dni frente"
click at [261, 171] on button "Guardar" at bounding box center [281, 177] width 41 height 13
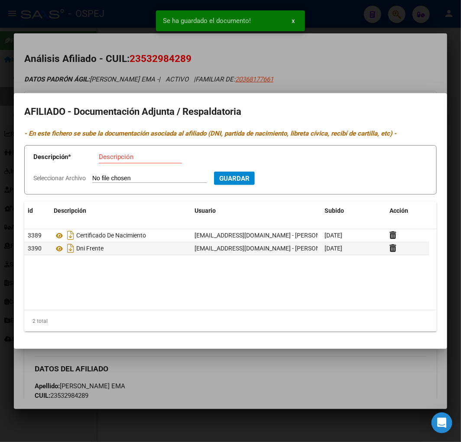
type input "C:\fakepath\WhatsApp Image [DATE] 11.07.14 (1).jpeg"
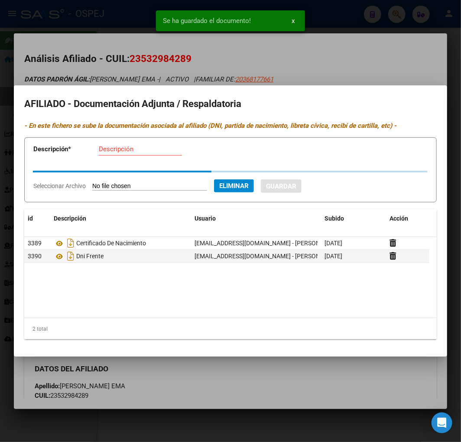
click at [128, 155] on div "Descripción" at bounding box center [140, 148] width 83 height 13
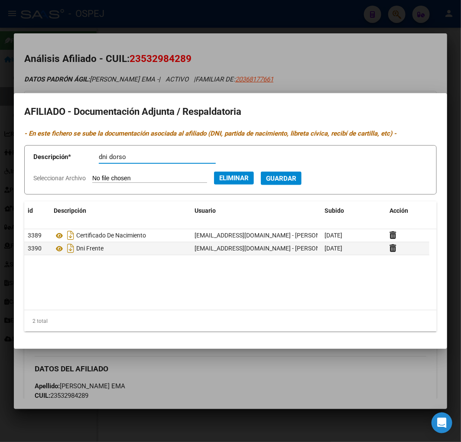
type input "dni dorso"
click at [261, 171] on button "Guardar" at bounding box center [281, 177] width 41 height 13
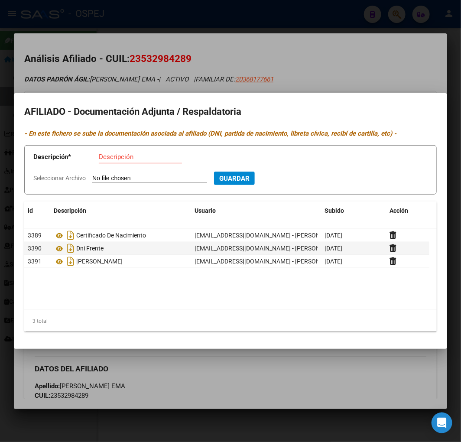
drag, startPoint x: 149, startPoint y: 74, endPoint x: 158, endPoint y: 59, distance: 17.3
click at [149, 74] on div at bounding box center [230, 221] width 461 height 442
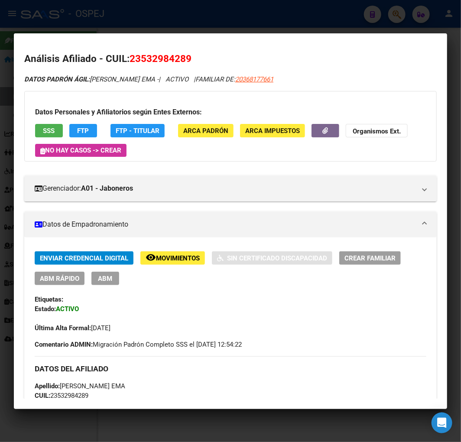
click at [194, 30] on div at bounding box center [230, 221] width 461 height 442
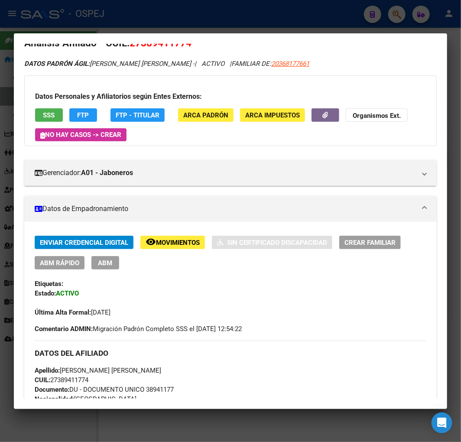
scroll to position [0, 0]
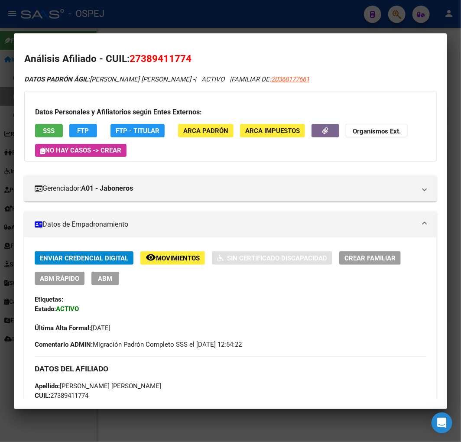
drag, startPoint x: 178, startPoint y: 184, endPoint x: 227, endPoint y: 19, distance: 172.6
click at [207, 34] on mat-dialog-container "Análisis Afiliado - CUIL: 27389411774 DATOS PADRÓN ÁGIL: [PERSON_NAME] [PERSON_…" at bounding box center [230, 220] width 433 height 375
click at [207, 23] on div at bounding box center [230, 221] width 461 height 442
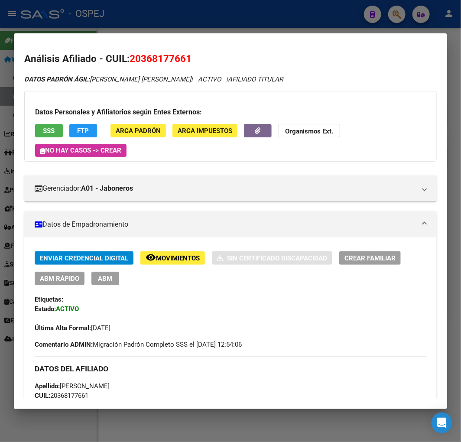
drag, startPoint x: 219, startPoint y: 82, endPoint x: 223, endPoint y: 54, distance: 28.9
click at [149, 58] on span "20368177661" at bounding box center [160, 58] width 62 height 11
copy span "20368177661"
click at [333, 128] on strong "Organismos Ext." at bounding box center [309, 131] width 48 height 8
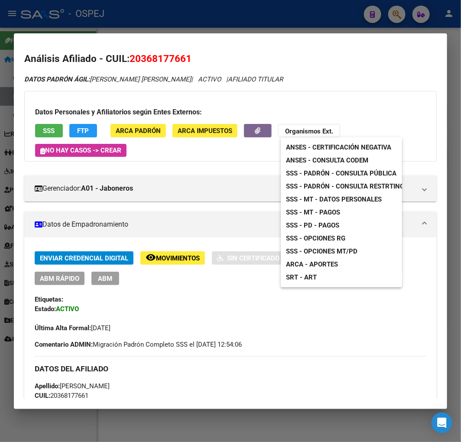
click at [332, 160] on span "ANSES - Consulta CODEM" at bounding box center [327, 160] width 82 height 8
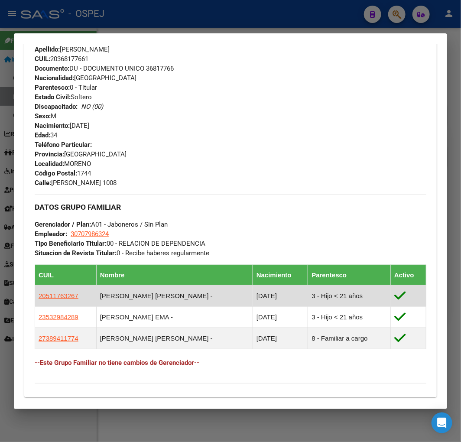
scroll to position [466, 0]
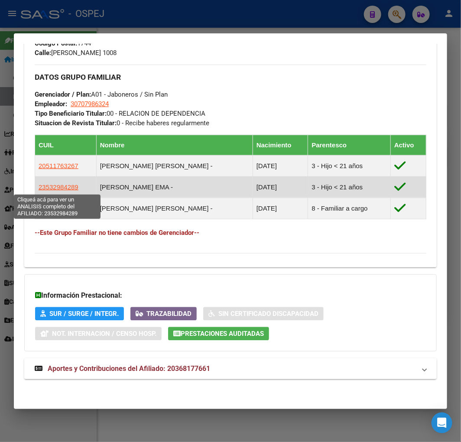
click at [48, 184] on span "23532984289" at bounding box center [59, 186] width 40 height 7
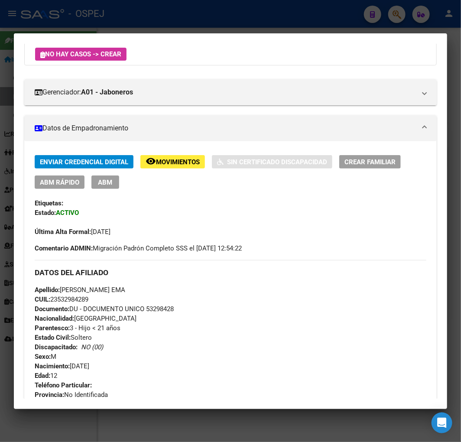
scroll to position [0, 0]
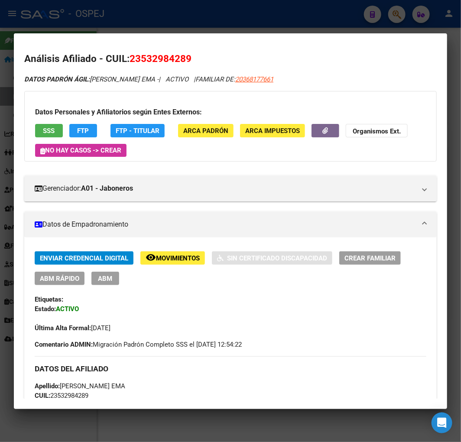
click at [65, 283] on button "ABM Rápido" at bounding box center [60, 278] width 50 height 13
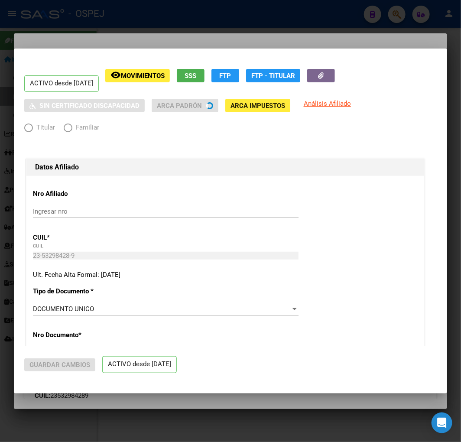
radio input "true"
type input "30-70798632-4"
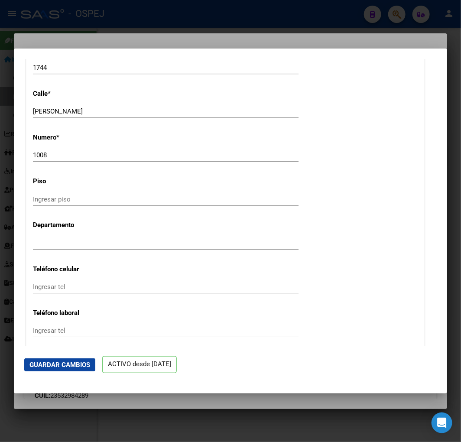
scroll to position [1106, 0]
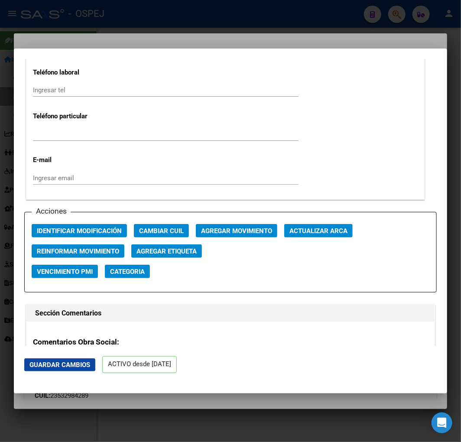
click at [320, 229] on span "Actualizar ARCA" at bounding box center [318, 231] width 58 height 8
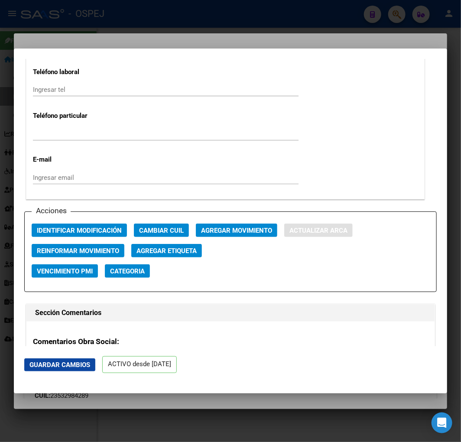
type input "[PERSON_NAME]"
type input "TRUJUI"
type input "[PERSON_NAME]"
type input "1008"
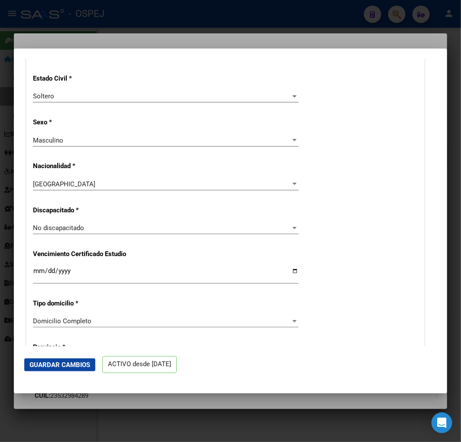
scroll to position [288, 0]
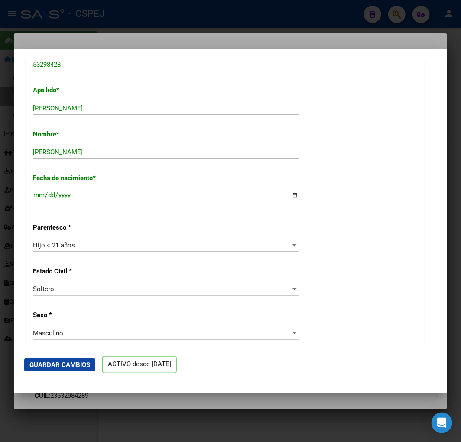
click at [72, 365] on span "Guardar Cambios" at bounding box center [59, 365] width 61 height 8
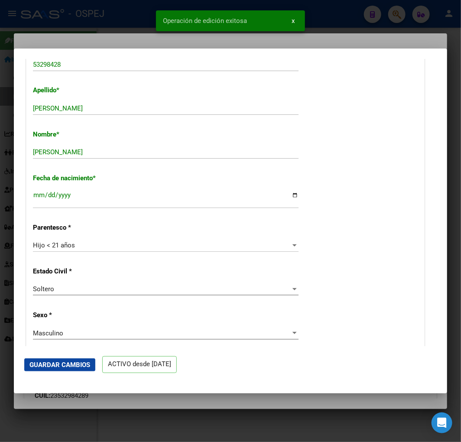
click at [66, 26] on div at bounding box center [230, 221] width 461 height 442
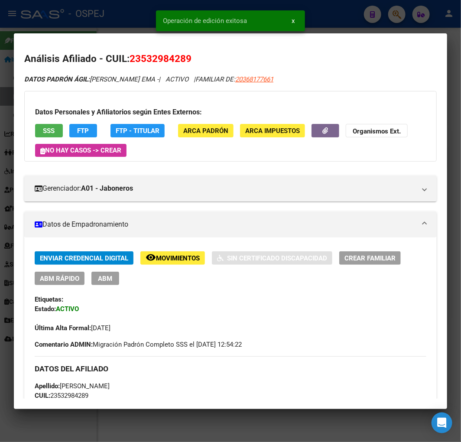
click at [66, 26] on div at bounding box center [230, 221] width 461 height 442
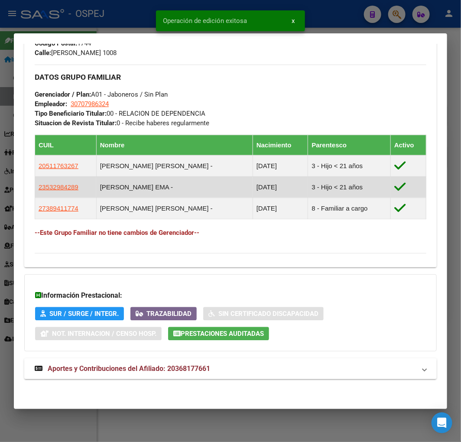
click at [59, 191] on app-link-go-to "23532984289" at bounding box center [59, 187] width 40 height 10
click at [61, 190] on span "23532984289" at bounding box center [59, 186] width 40 height 7
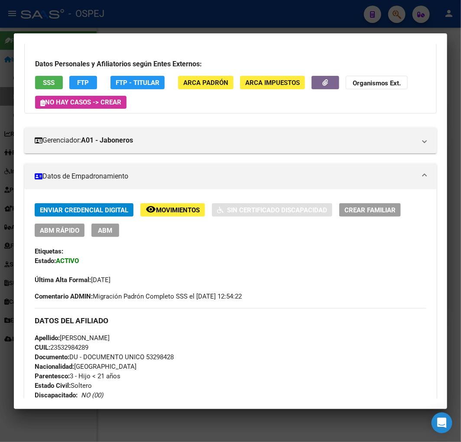
scroll to position [336, 0]
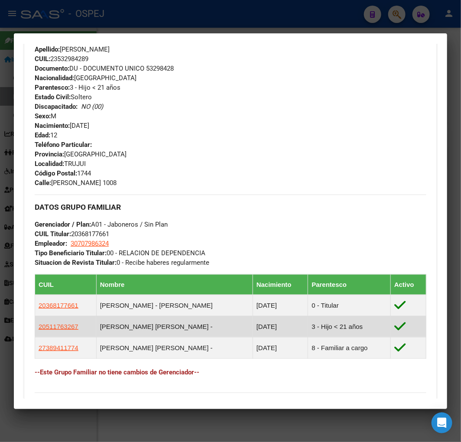
click at [60, 332] on td "20511763267" at bounding box center [65, 326] width 61 height 21
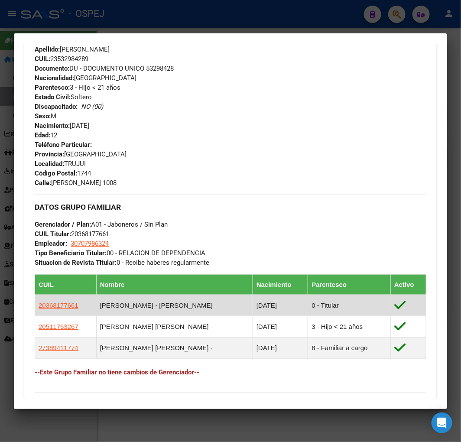
drag, startPoint x: 76, startPoint y: 305, endPoint x: 37, endPoint y: 309, distance: 39.6
click at [36, 314] on td "20368177661" at bounding box center [65, 304] width 61 height 21
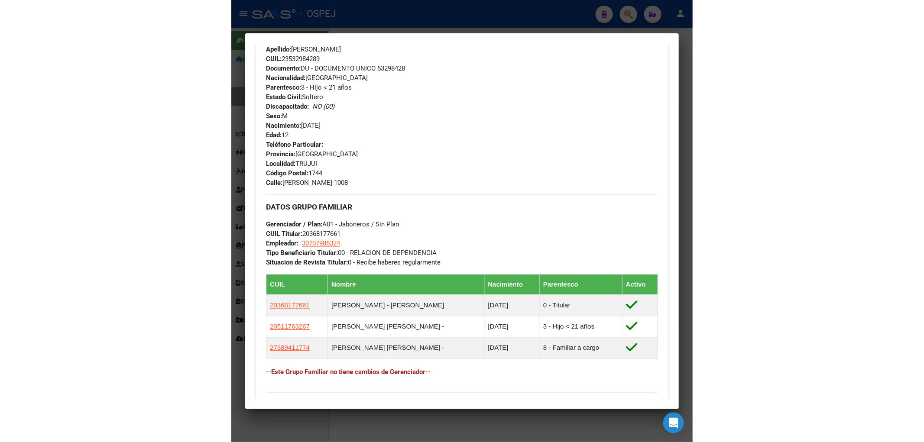
scroll to position [0, 0]
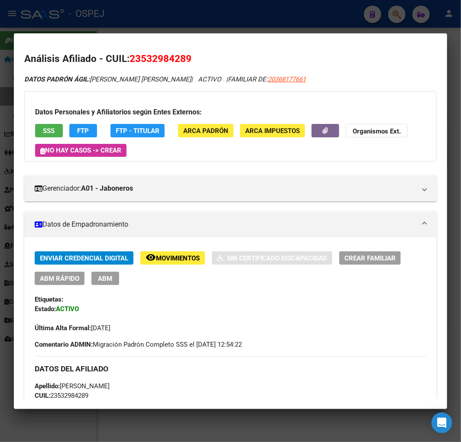
click at [165, 63] on span "23532984289" at bounding box center [160, 58] width 62 height 11
copy span "23532984289"
click at [165, 63] on span "23532984289" at bounding box center [160, 58] width 62 height 11
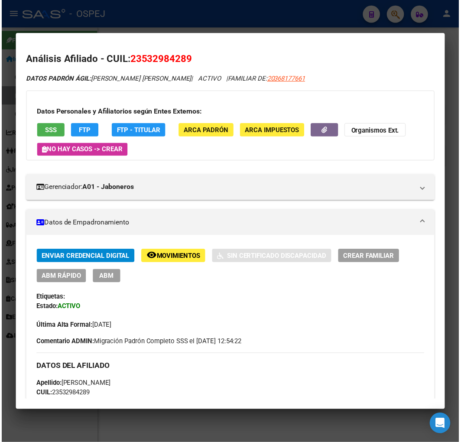
scroll to position [402, 0]
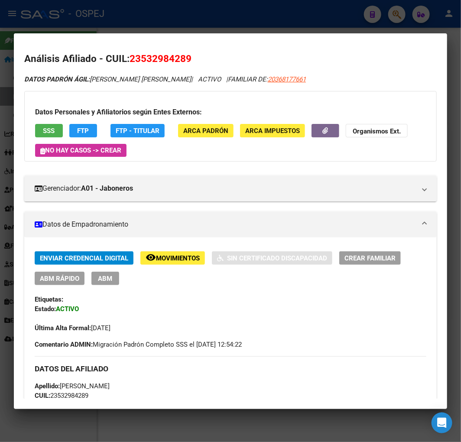
click at [38, 18] on div at bounding box center [230, 221] width 461 height 442
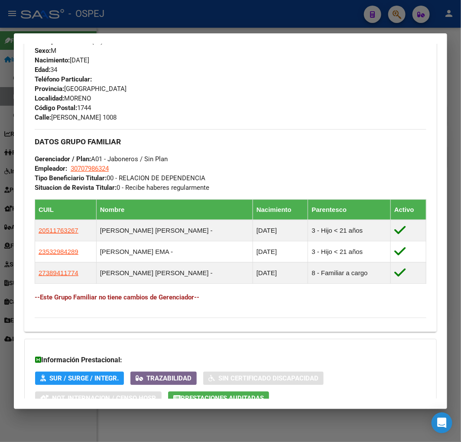
click at [109, 19] on div at bounding box center [230, 221] width 461 height 442
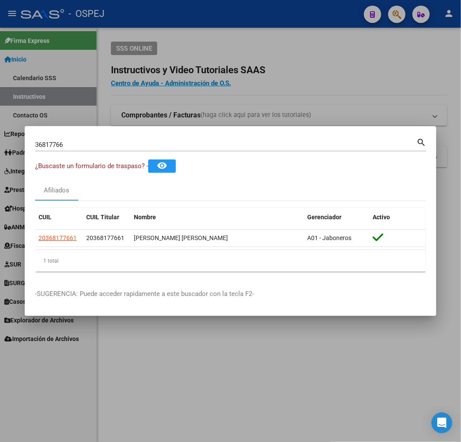
click at [79, 149] on div "36817766 Buscar (apellido, dni, [PERSON_NAME], [PERSON_NAME], cuit, obra social)" at bounding box center [225, 144] width 381 height 13
click at [80, 145] on input "36817766" at bounding box center [225, 145] width 381 height 8
type input "49166900"
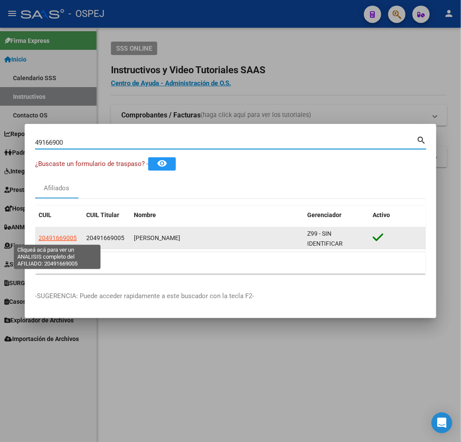
click at [45, 238] on span "20491669005" at bounding box center [58, 237] width 38 height 7
type textarea "20491669005"
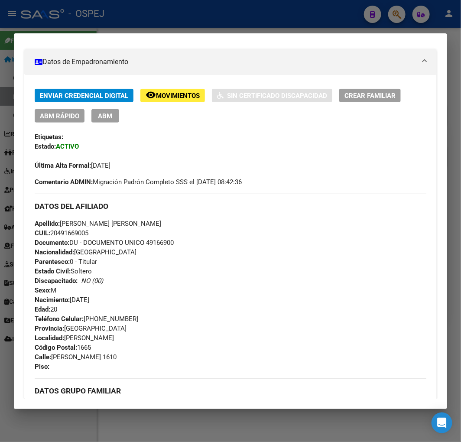
scroll to position [0, 0]
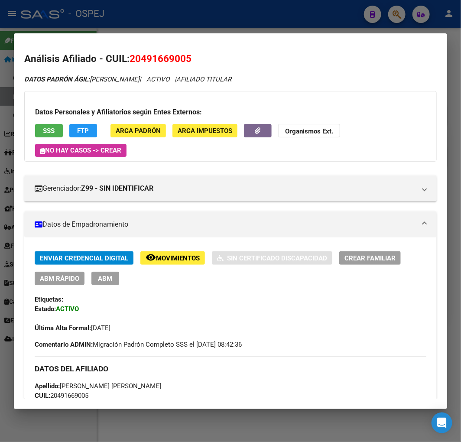
click at [66, 279] on span "ABM Rápido" at bounding box center [59, 279] width 39 height 8
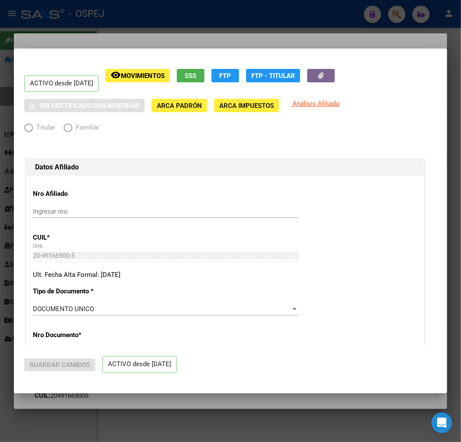
radio input "true"
type input "30-71486673-3"
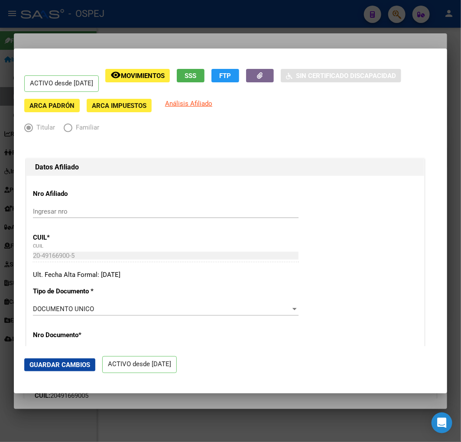
click at [319, 19] on div at bounding box center [230, 221] width 461 height 442
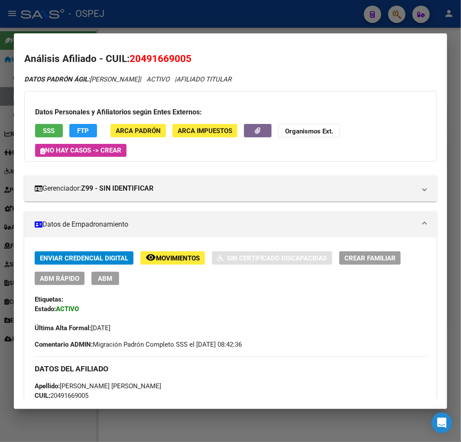
click at [395, 256] on span "Crear Familiar" at bounding box center [369, 258] width 51 height 8
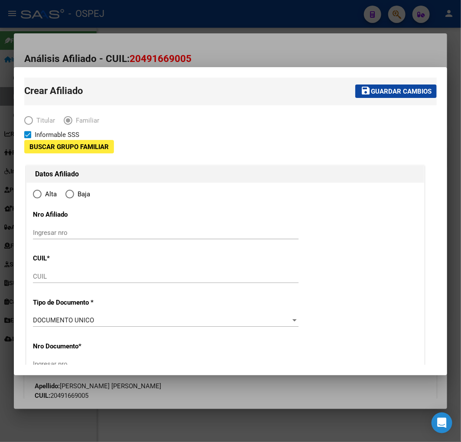
type input "30-71486673-3"
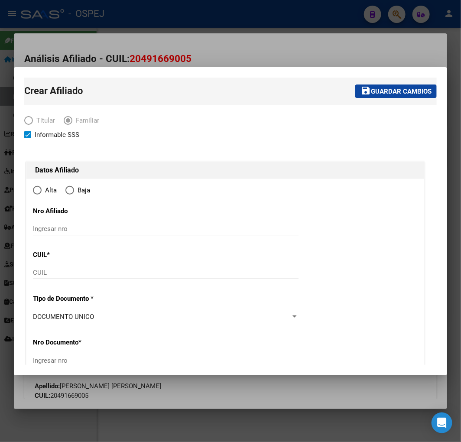
type input "[PERSON_NAME]"
type input "1665"
type input "[PERSON_NAME]"
type input "1610"
radio input "true"
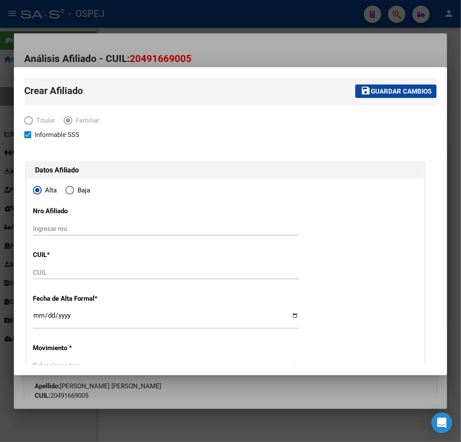
type input "30-71486673-3"
click at [72, 272] on input "CUIL" at bounding box center [165, 272] width 265 height 8
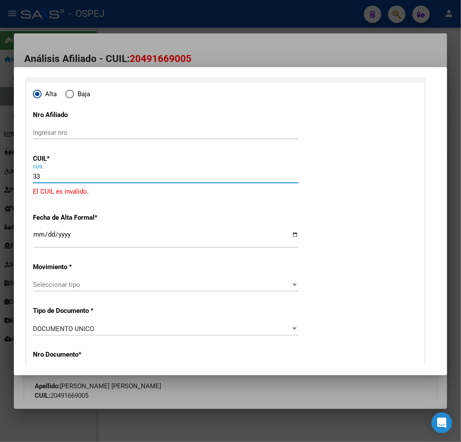
type input "3"
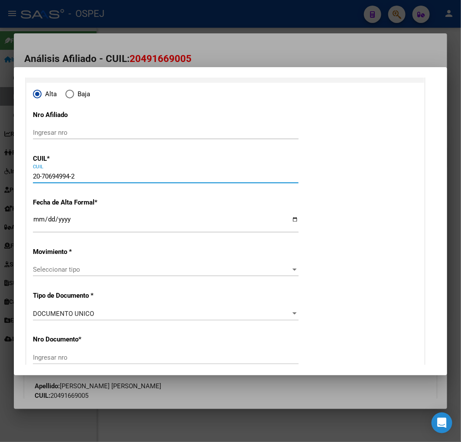
type input "20-70694994-2"
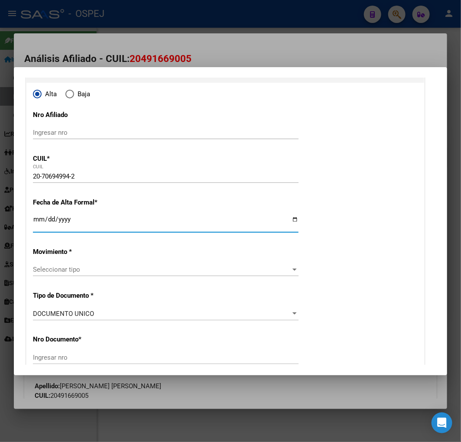
type input "70694994"
type input "[PERSON_NAME]"
type input "[DATE]"
type input "[PERSON_NAME]"
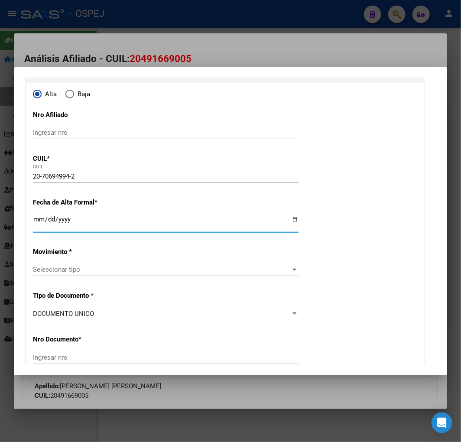
type input "[PERSON_NAME]"
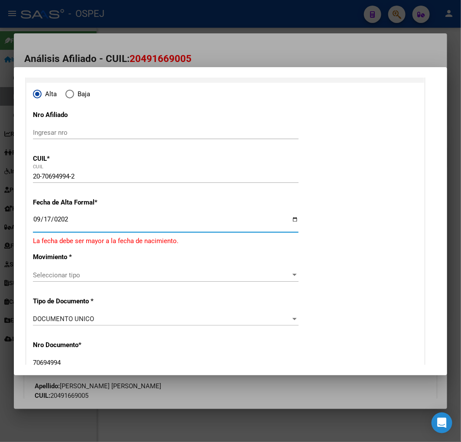
type input "[DATE]"
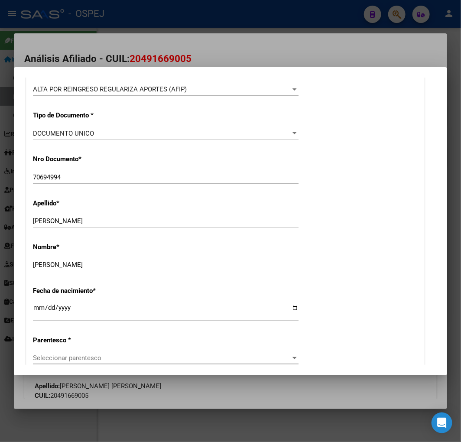
scroll to position [373, 0]
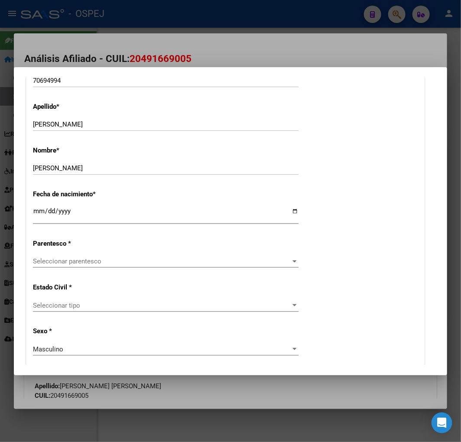
click at [102, 255] on div "Seleccionar parentesco Seleccionar parentesco" at bounding box center [165, 261] width 265 height 13
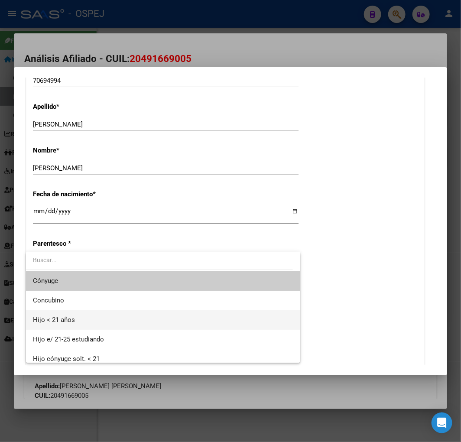
click at [89, 317] on span "Hijo < 21 años" at bounding box center [163, 319] width 260 height 19
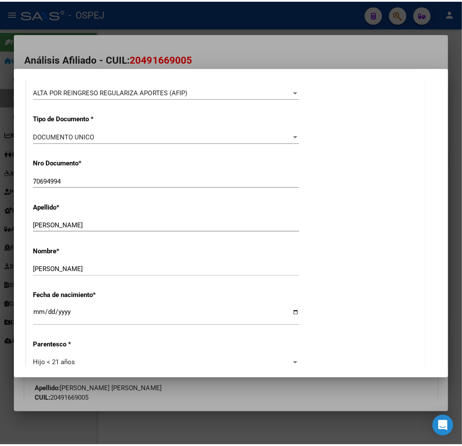
scroll to position [0, 0]
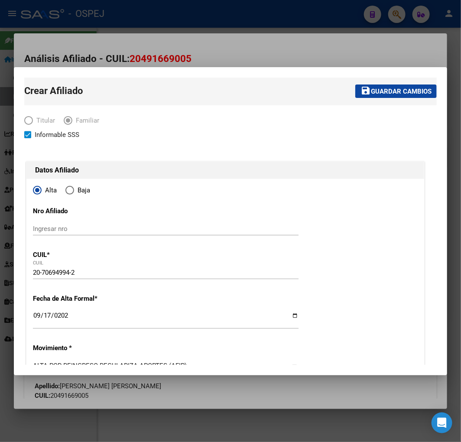
drag, startPoint x: 340, startPoint y: 79, endPoint x: 339, endPoint y: 73, distance: 6.6
click at [391, 92] on span "Guardar cambios" at bounding box center [401, 91] width 61 height 8
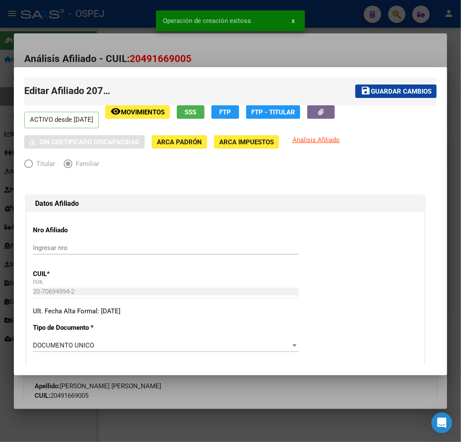
click at [122, 42] on div at bounding box center [230, 221] width 461 height 442
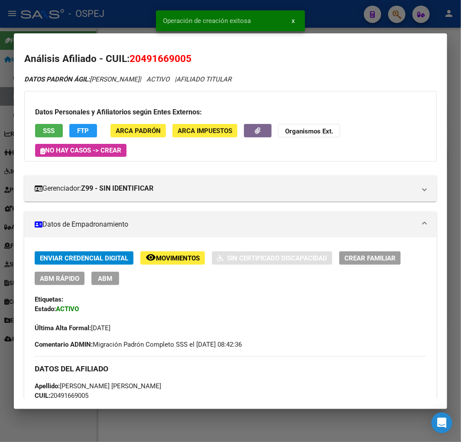
click at [254, 127] on button "button" at bounding box center [258, 130] width 28 height 13
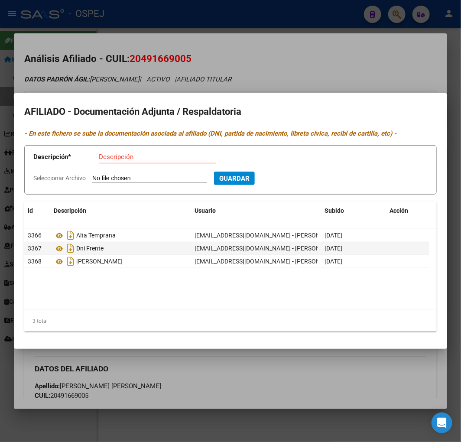
click at [120, 94] on mat-dialog-container "AFILIADO - Documentación Adjunta / Respaldatoria - En este fichero se sube la d…" at bounding box center [230, 220] width 433 height 255
click at [128, 70] on div at bounding box center [230, 221] width 461 height 442
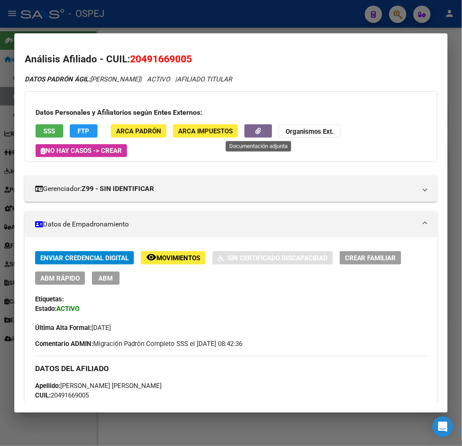
click at [262, 123] on div "Datos Personales y Afiliatorios según Entes Externos: SSS FTP ARCA Padrón ARCA …" at bounding box center [231, 126] width 412 height 71
click at [260, 131] on icon "button" at bounding box center [258, 131] width 6 height 6
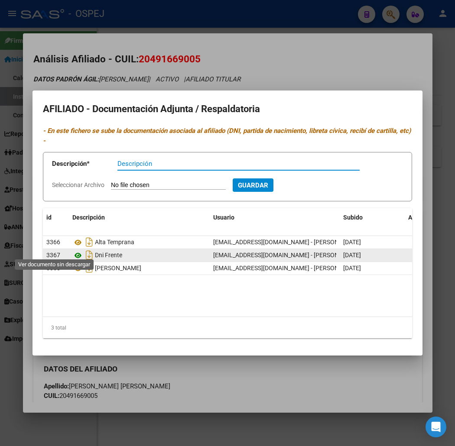
click at [72, 250] on icon at bounding box center [77, 255] width 11 height 10
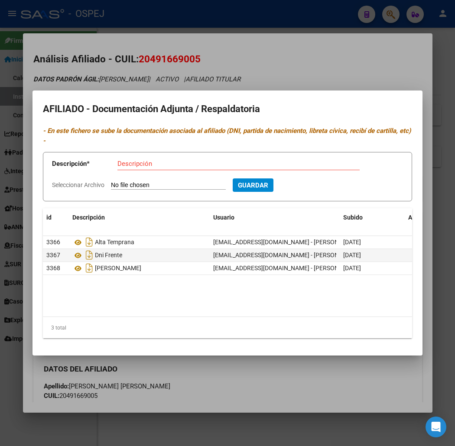
click at [262, 71] on div at bounding box center [227, 223] width 455 height 446
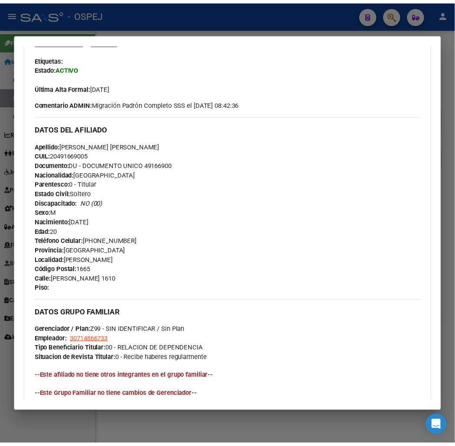
scroll to position [399, 0]
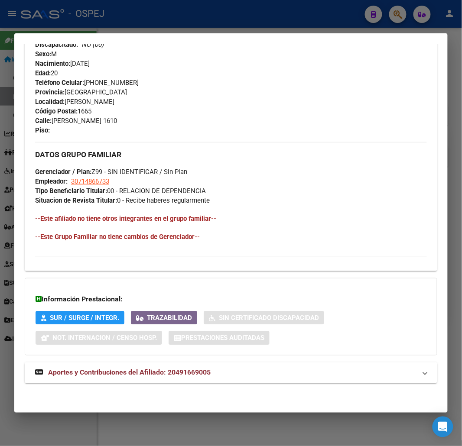
click at [0, 100] on div at bounding box center [231, 223] width 462 height 446
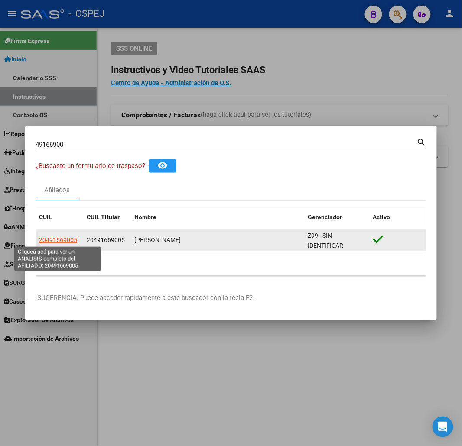
click at [57, 239] on span "20491669005" at bounding box center [58, 239] width 38 height 7
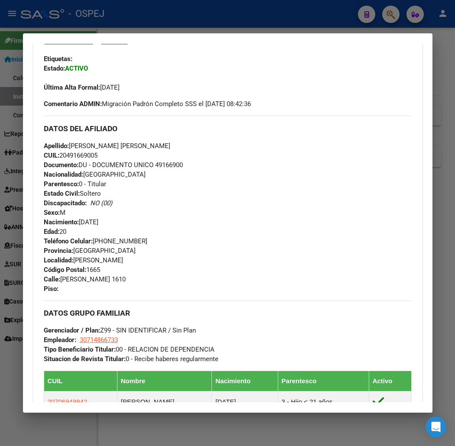
scroll to position [430, 0]
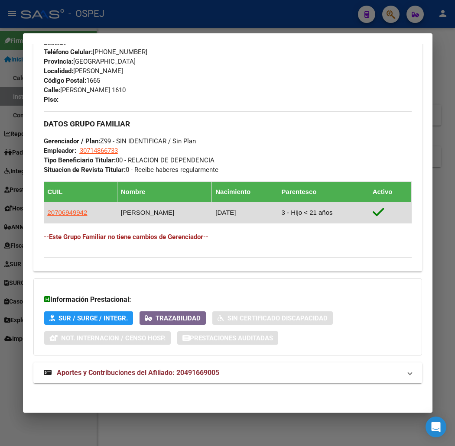
click at [62, 217] on td "20706949942" at bounding box center [80, 212] width 73 height 21
drag, startPoint x: 62, startPoint y: 217, endPoint x: 65, endPoint y: 213, distance: 4.7
click at [63, 215] on td "20706949942" at bounding box center [80, 212] width 73 height 21
click at [65, 213] on span "20706949942" at bounding box center [68, 212] width 40 height 7
copy span "942"
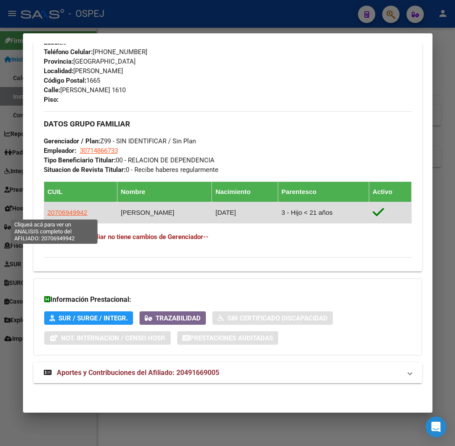
type textarea "20706949942"
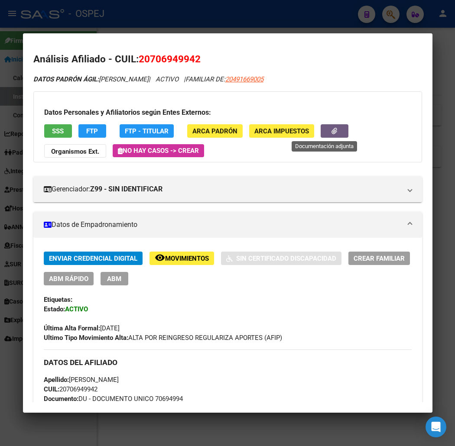
click at [326, 137] on button "button" at bounding box center [334, 130] width 28 height 13
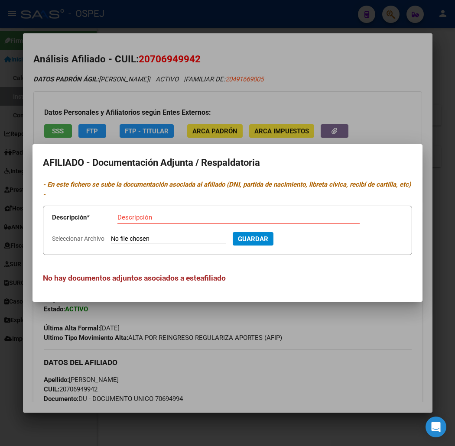
click at [147, 127] on div at bounding box center [227, 223] width 455 height 446
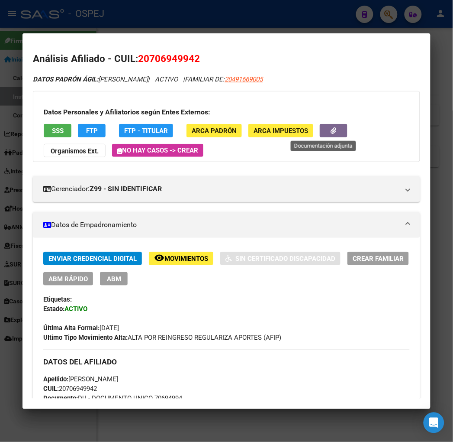
click at [325, 125] on button "button" at bounding box center [334, 130] width 28 height 13
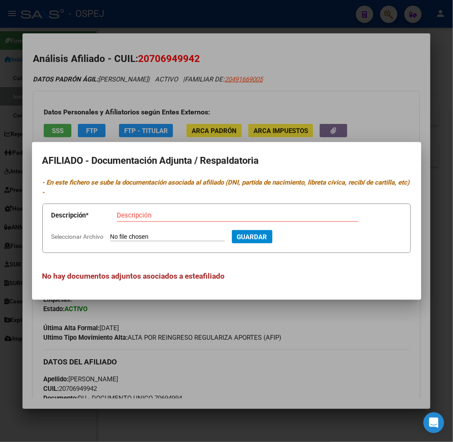
type input "C:\fakepath\WhatsApp Image [DATE] 11.53.18.jpeg"
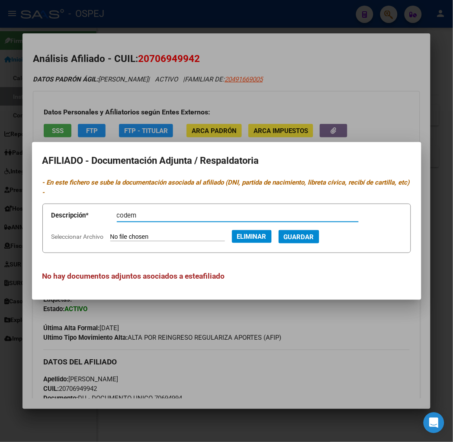
type input "codem"
click at [279, 230] on button "Guardar" at bounding box center [299, 236] width 41 height 13
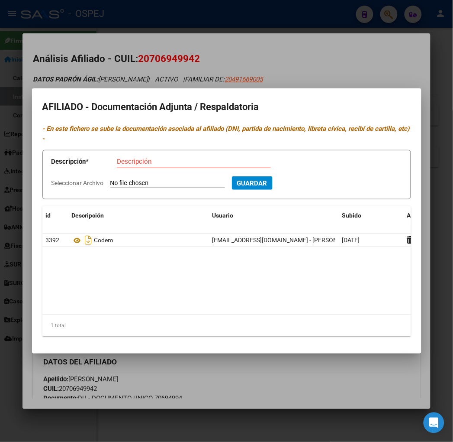
type input "C:\fakepath\WhatsApp Image [DATE] 11.55.12.jpeg"
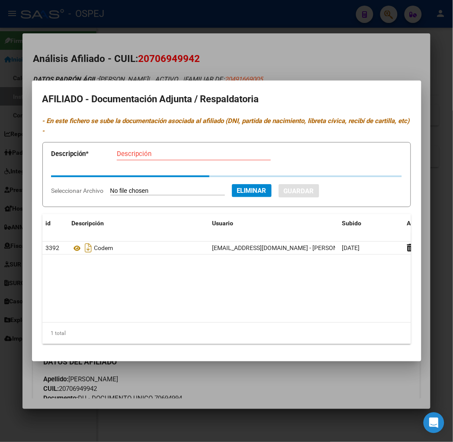
click at [139, 158] on div "Descripción" at bounding box center [194, 157] width 154 height 21
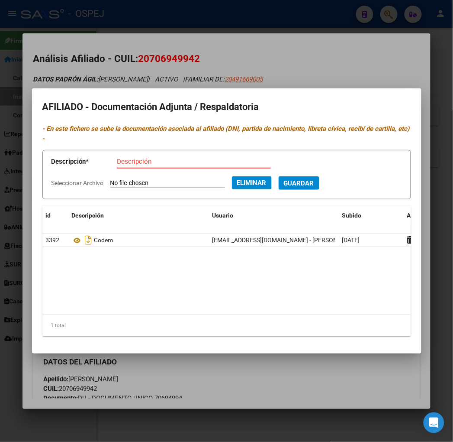
click at [136, 158] on input "Descripción" at bounding box center [194, 162] width 154 height 8
type input "dni frente"
click at [279, 176] on button "Guardar" at bounding box center [299, 182] width 41 height 13
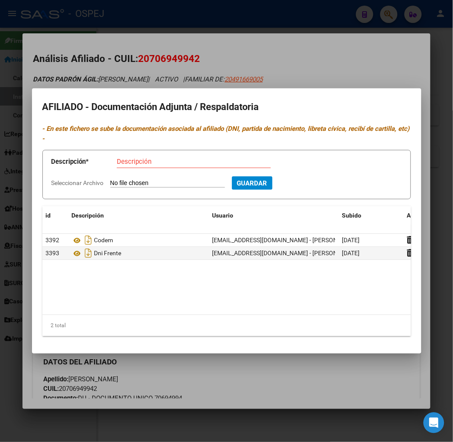
type input "C:\fakepath\WhatsApp Image [DATE] 11.55.13.jpeg"
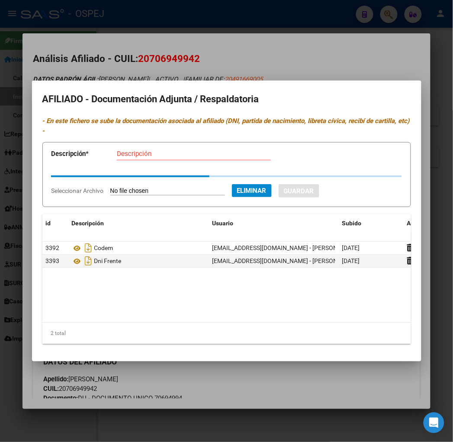
drag, startPoint x: 143, startPoint y: 154, endPoint x: 132, endPoint y: 146, distance: 13.3
click at [143, 153] on div "Descripción" at bounding box center [194, 153] width 154 height 13
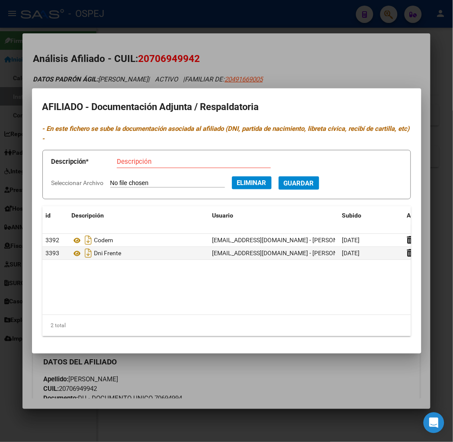
click at [132, 150] on app-form-text-field "Descripción * Descripción" at bounding box center [227, 163] width 351 height 26
drag, startPoint x: 133, startPoint y: 150, endPoint x: 136, endPoint y: 154, distance: 5.2
click at [134, 155] on div "Descripción" at bounding box center [194, 161] width 154 height 13
click at [137, 158] on input "Descripción" at bounding box center [194, 162] width 154 height 8
type input "dni dorso"
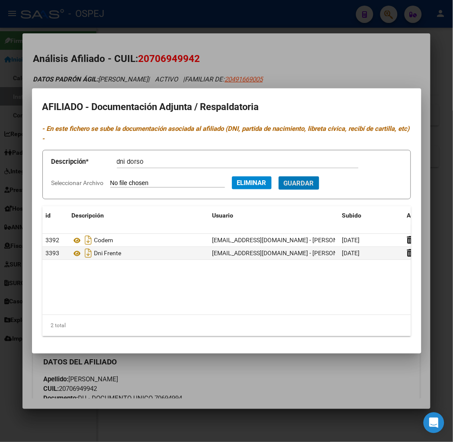
click at [279, 176] on button "Guardar" at bounding box center [299, 182] width 41 height 13
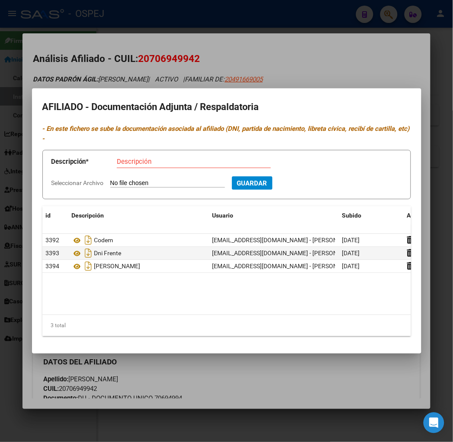
click at [209, 55] on div at bounding box center [226, 221] width 453 height 442
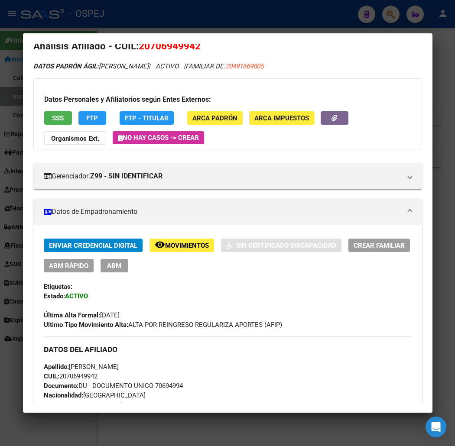
scroll to position [0, 0]
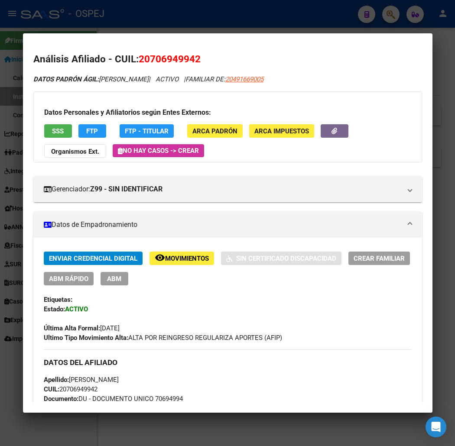
drag, startPoint x: 274, startPoint y: 232, endPoint x: 294, endPoint y: 67, distance: 166.2
click at [165, 58] on span "20706949942" at bounding box center [170, 58] width 62 height 11
copy span "20706949942"
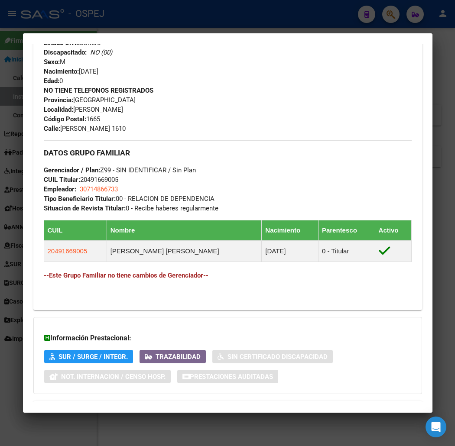
scroll to position [444, 0]
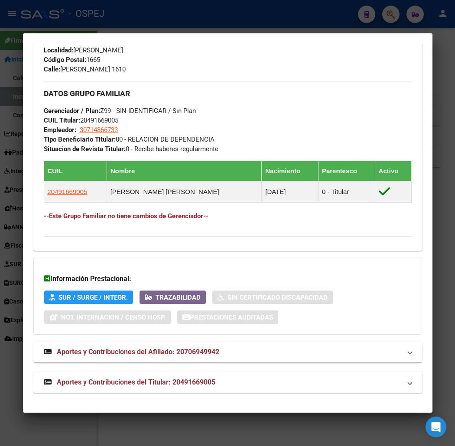
click at [151, 388] on mat-expansion-panel-header "Aportes y Contribuciones del Titular: 20491669005" at bounding box center [227, 382] width 388 height 21
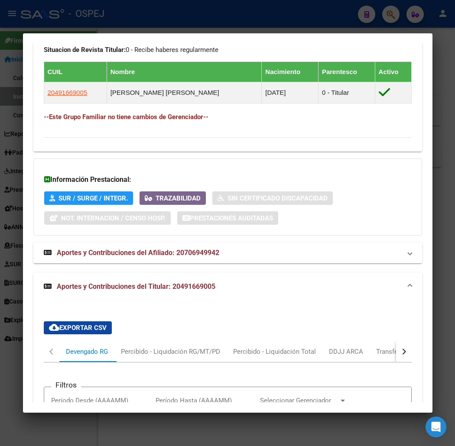
scroll to position [747, 0]
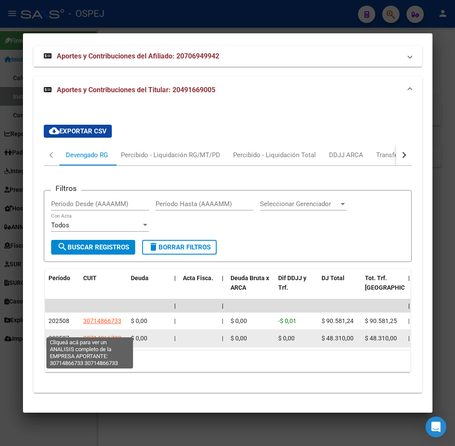
click at [89, 335] on span "30714866733" at bounding box center [102, 338] width 38 height 7
type textarea "30714866733"
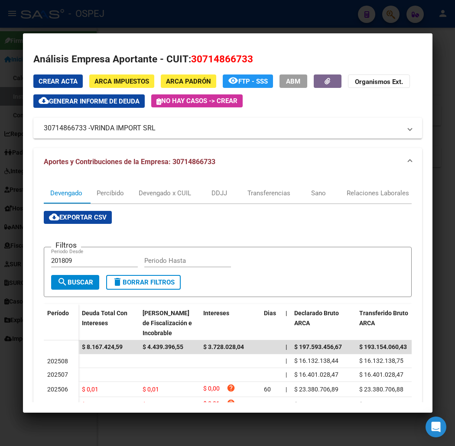
click at [181, 18] on div at bounding box center [227, 223] width 455 height 446
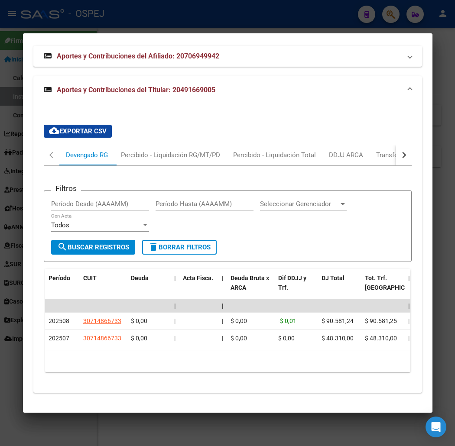
drag, startPoint x: 206, startPoint y: 24, endPoint x: 197, endPoint y: 2, distance: 23.7
click at [206, 24] on div at bounding box center [227, 223] width 455 height 446
